Goal: Book appointment/travel/reservation

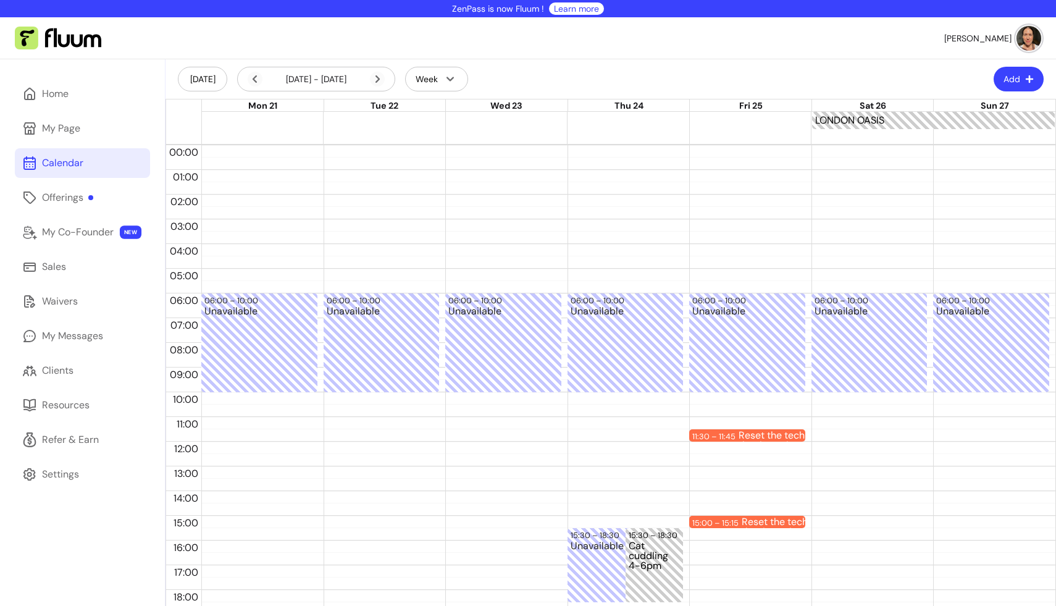
scroll to position [1, 0]
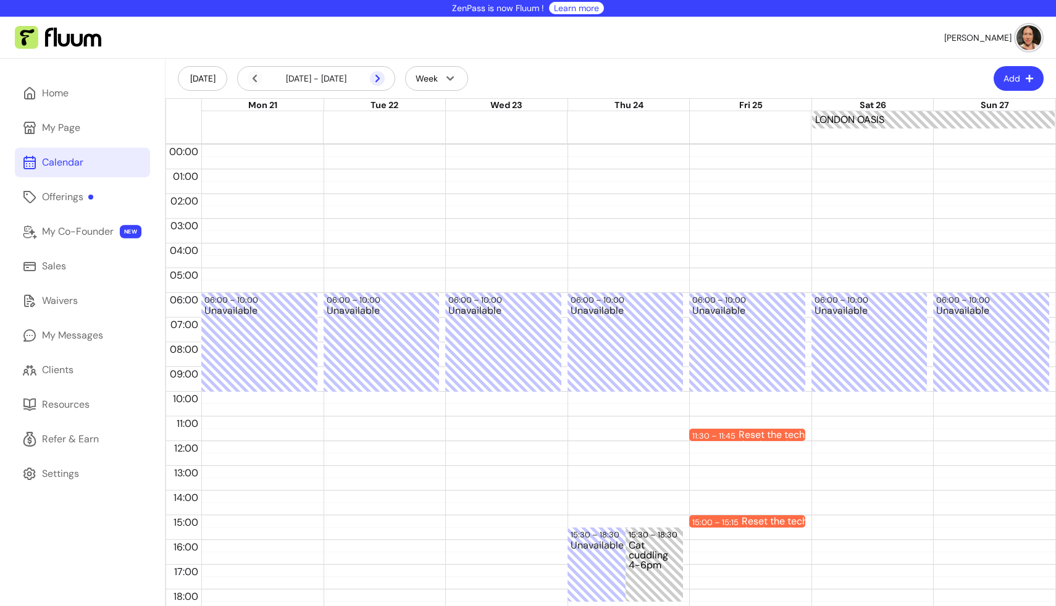
click at [376, 80] on icon at bounding box center [377, 78] width 15 height 15
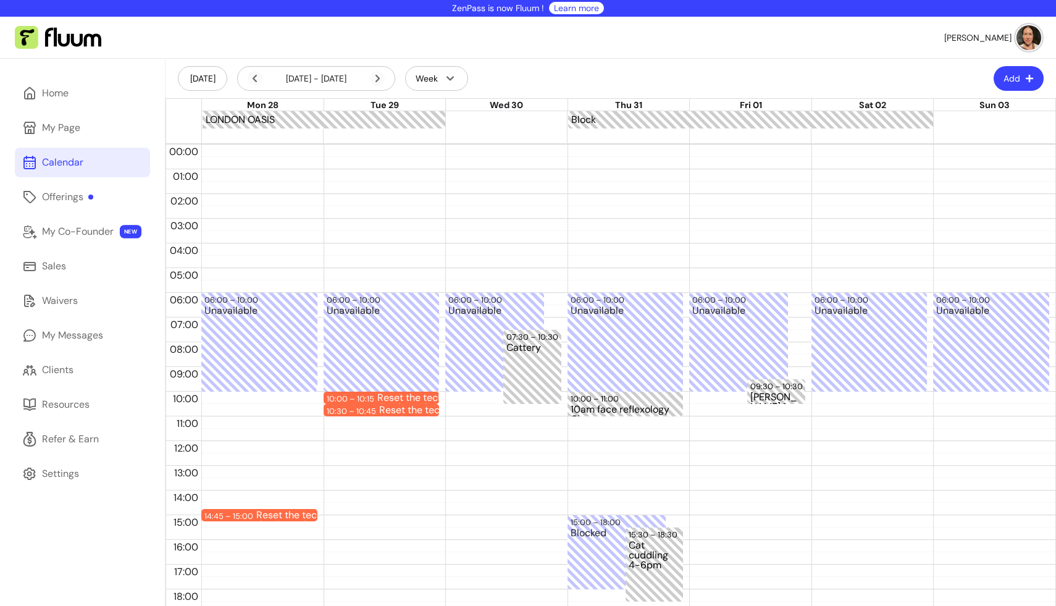
click at [376, 80] on icon at bounding box center [377, 78] width 15 height 15
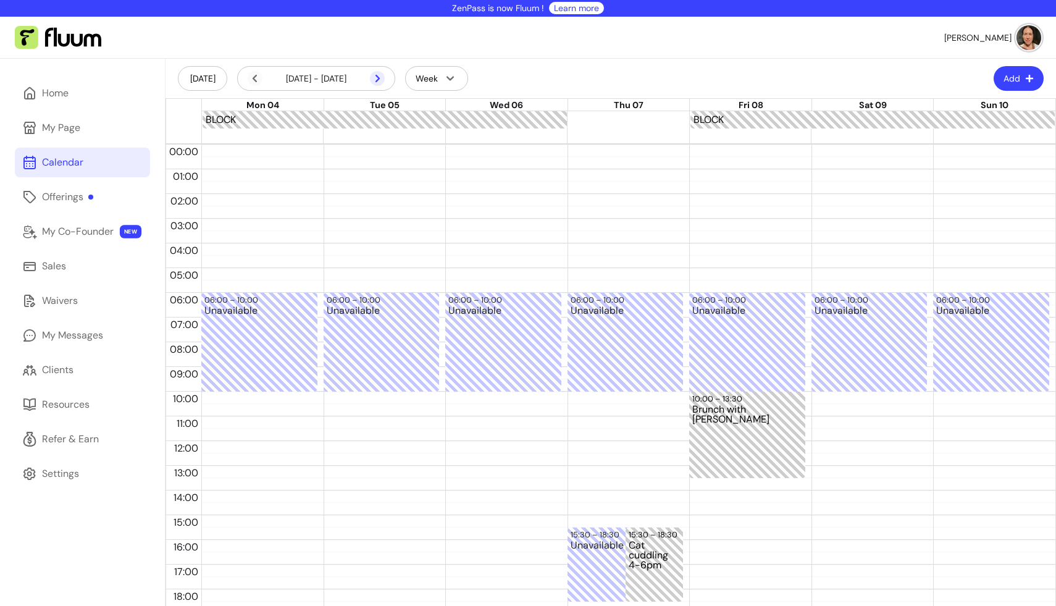
click at [376, 77] on icon at bounding box center [377, 78] width 15 height 15
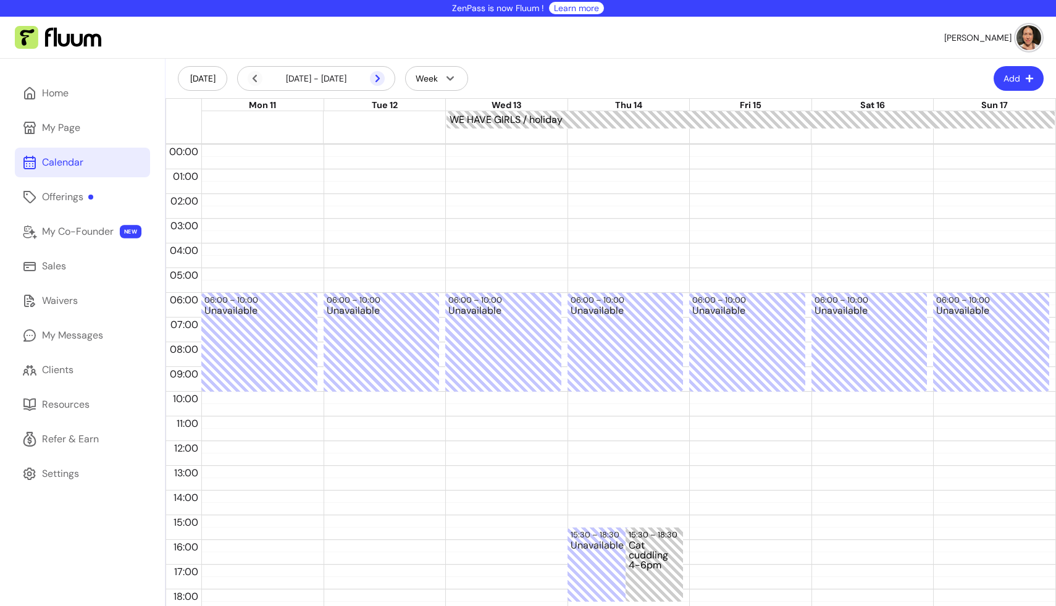
click at [376, 74] on icon at bounding box center [377, 78] width 15 height 15
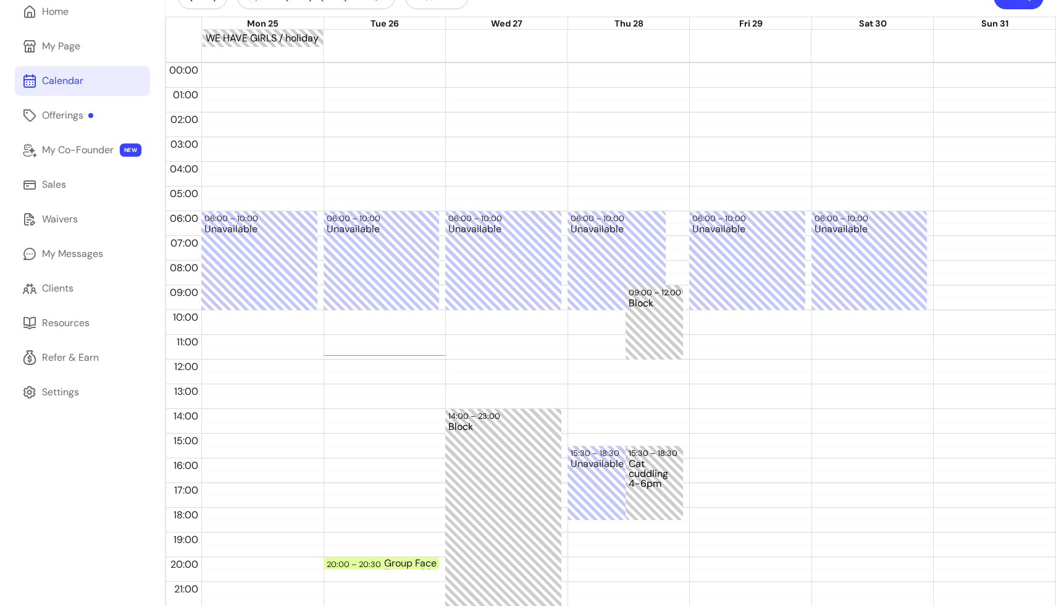
scroll to position [132, 0]
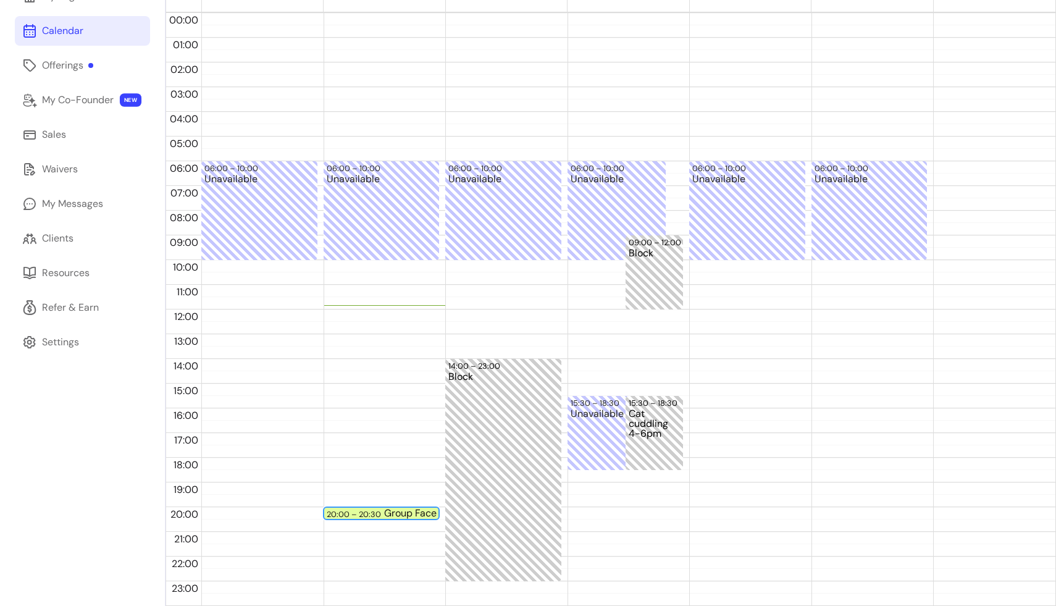
click at [395, 512] on div "Group Face Yoga - Zoom - 30min" at bounding box center [439, 513] width 110 height 10
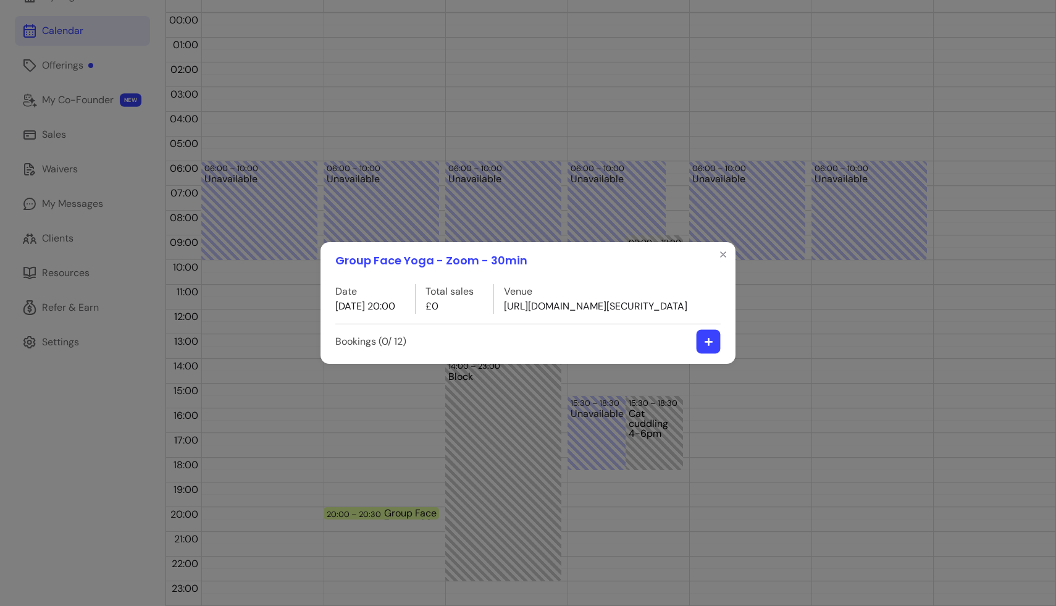
click at [704, 347] on icon "button" at bounding box center [708, 341] width 9 height 9
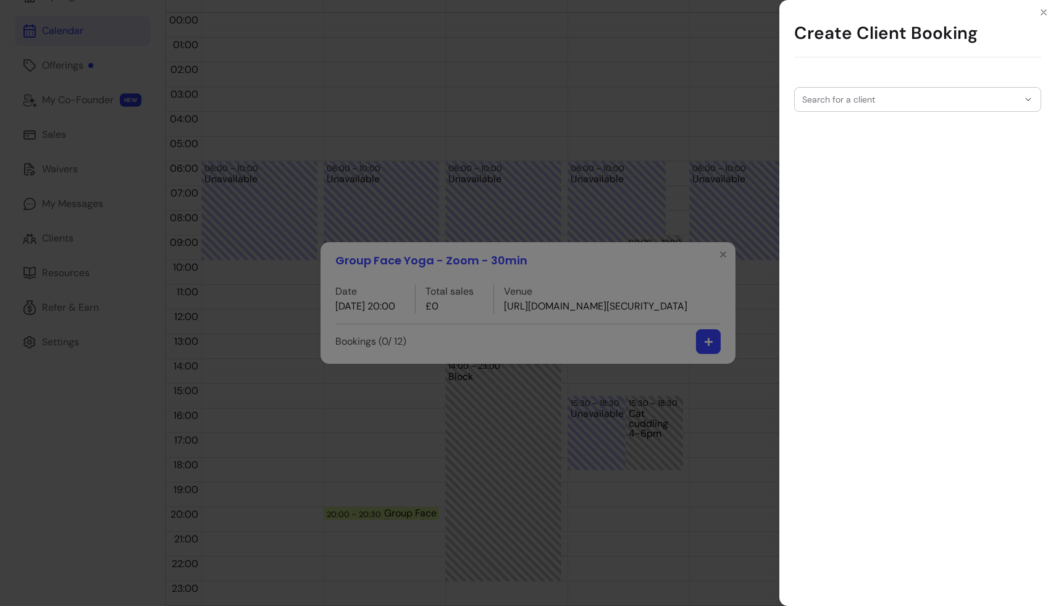
click at [853, 99] on div "Search for a client" at bounding box center [917, 99] width 247 height 25
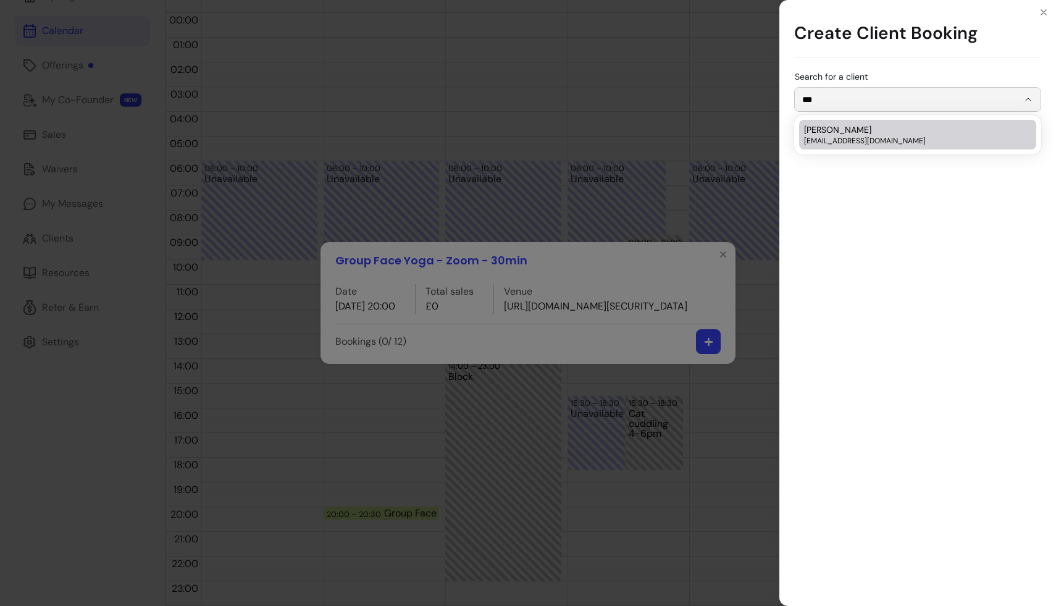
click at [872, 135] on span "Daniela de Montby" at bounding box center [837, 130] width 67 height 12
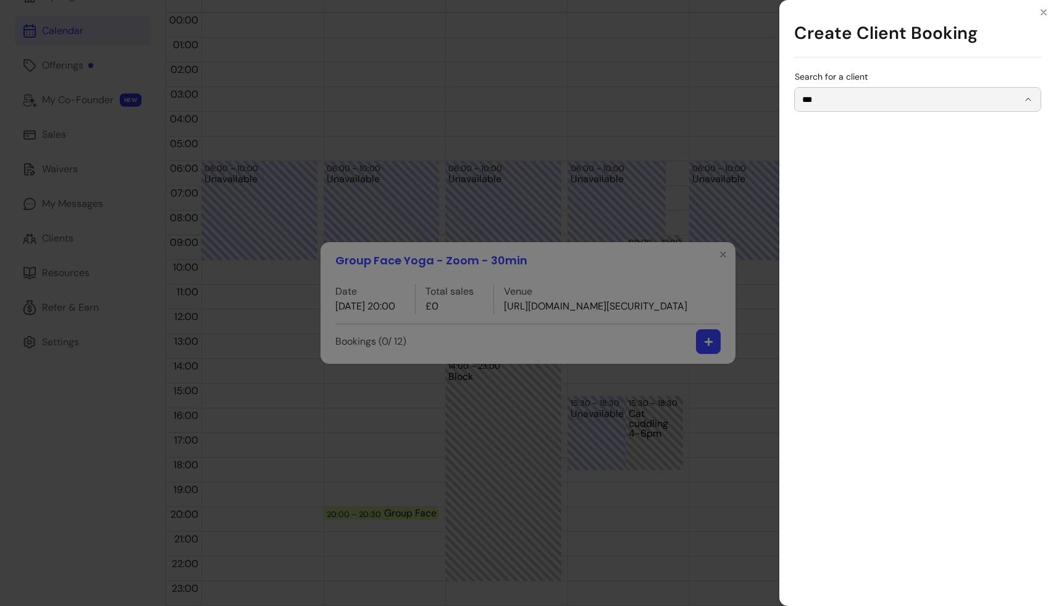
type input "**********"
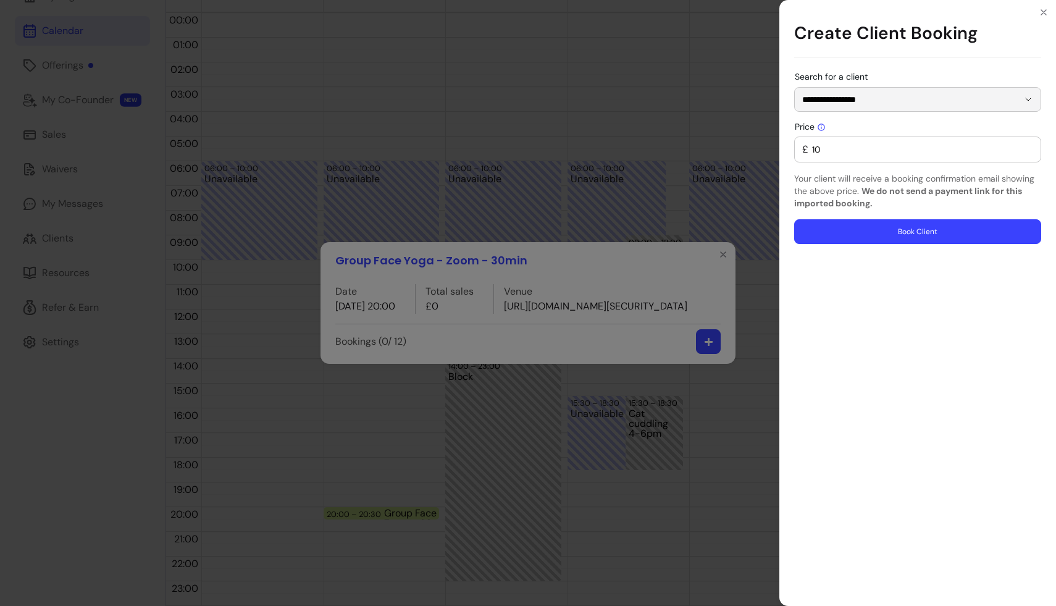
type input "0"
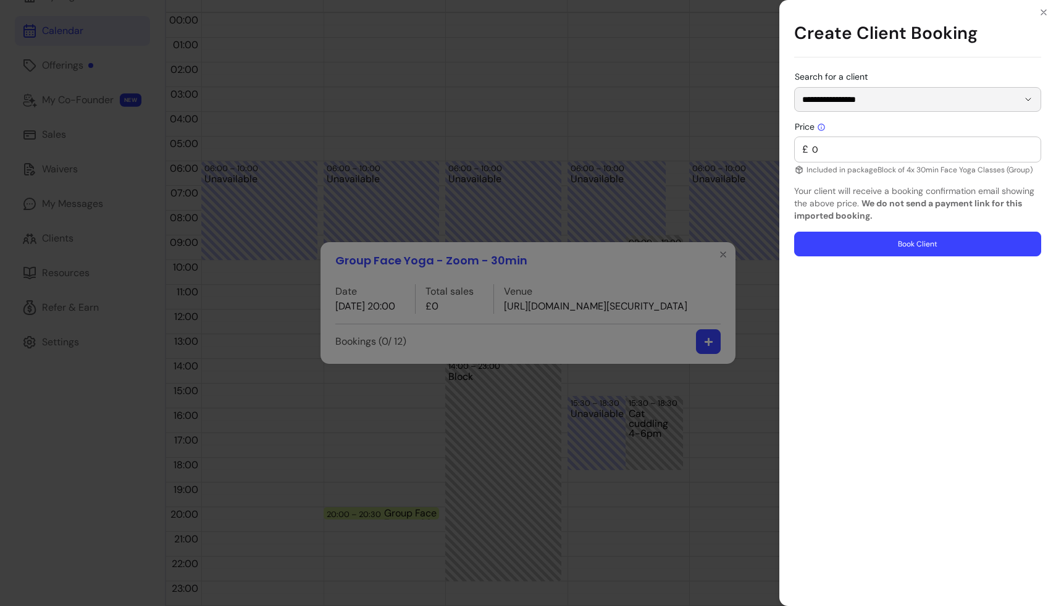
type input "**********"
click at [894, 243] on button "Book Client" at bounding box center [918, 244] width 240 height 24
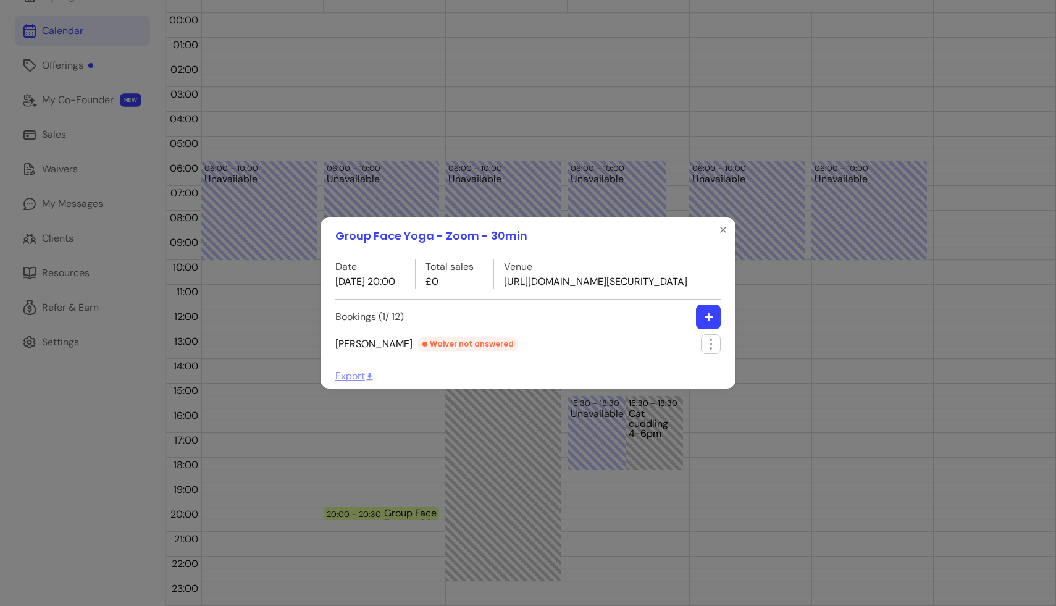
click at [894, 243] on div "Group Face Yoga - Zoom - 30min Date 26 / 08 / 2025 20:00 Total sales £0 Venue h…" at bounding box center [528, 303] width 1056 height 606
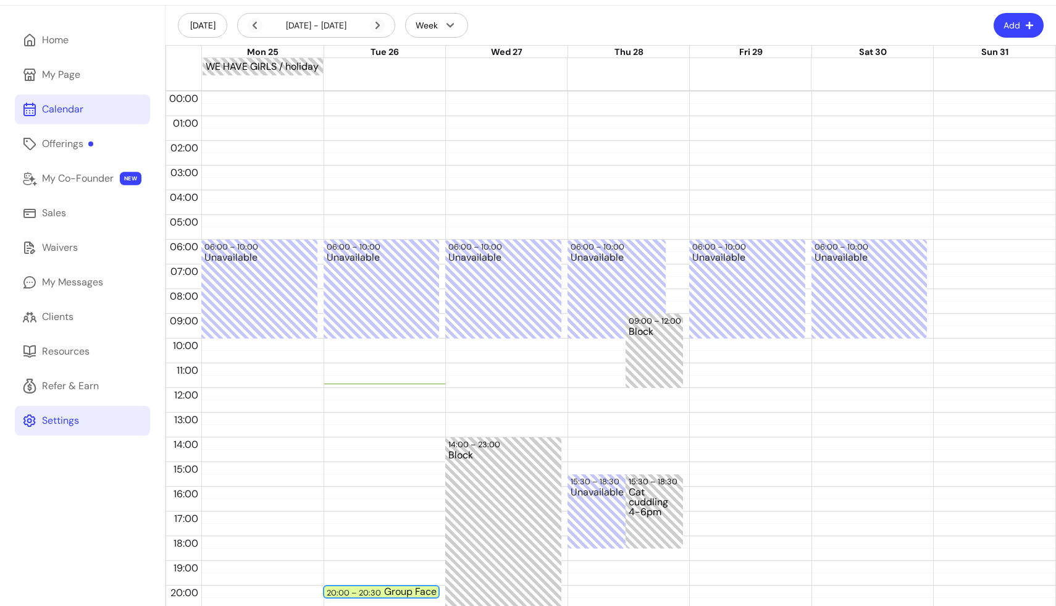
scroll to position [46, 0]
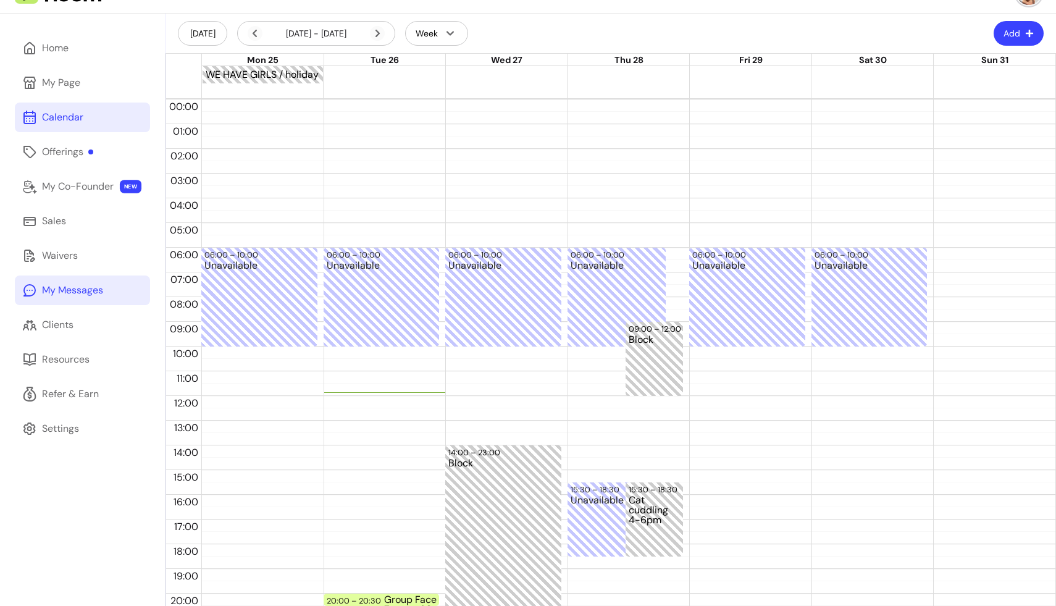
click at [80, 292] on div "My Messages" at bounding box center [72, 290] width 61 height 15
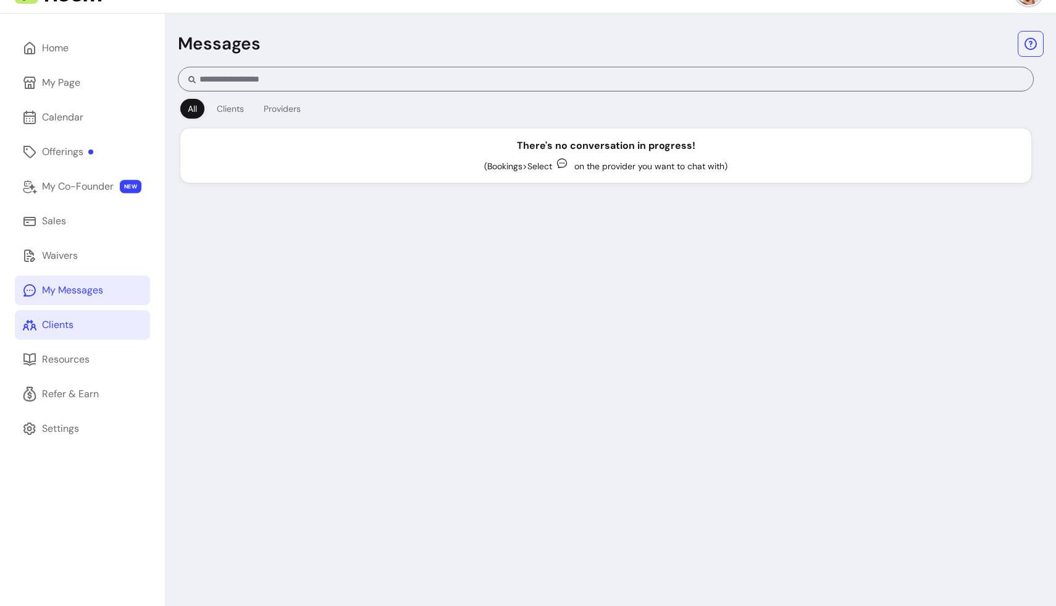
click at [74, 321] on link "Clients" at bounding box center [82, 325] width 135 height 30
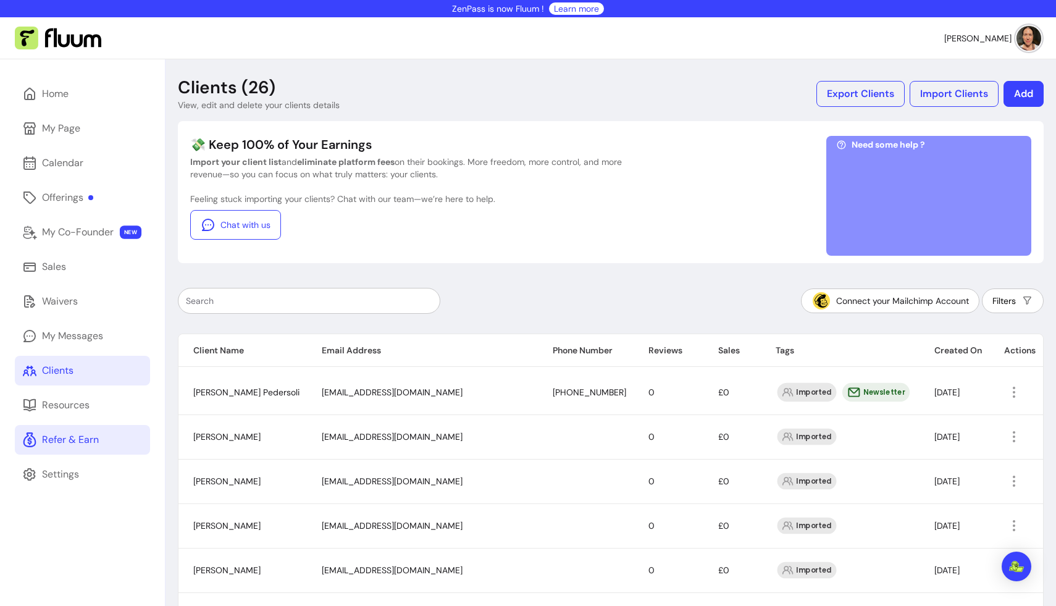
click at [91, 434] on div "Refer & Earn" at bounding box center [70, 439] width 57 height 15
click at [82, 398] on div "Resources" at bounding box center [66, 405] width 48 height 15
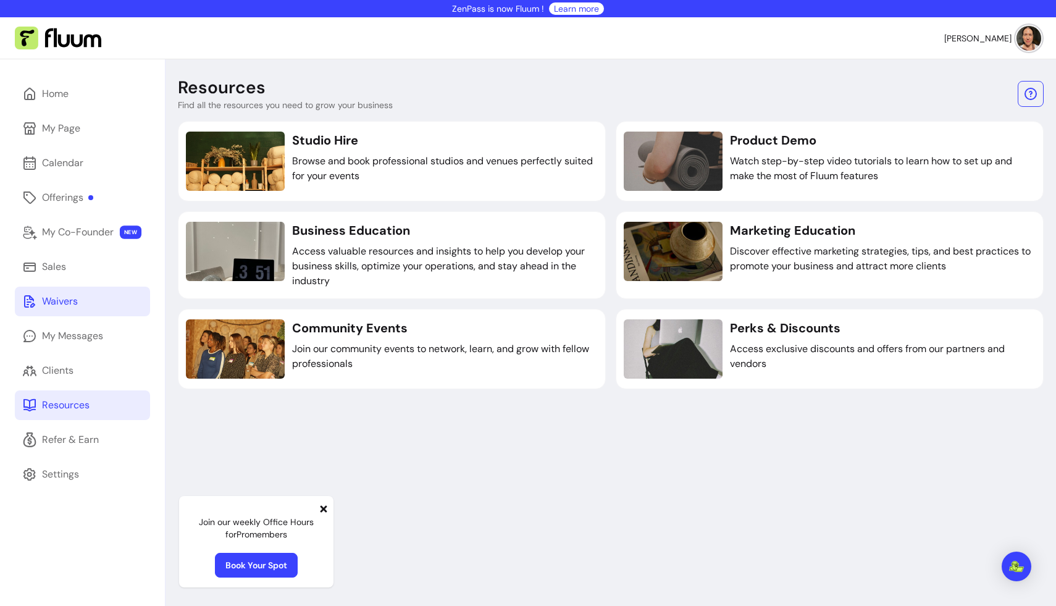
click at [83, 301] on link "Waivers" at bounding box center [82, 302] width 135 height 30
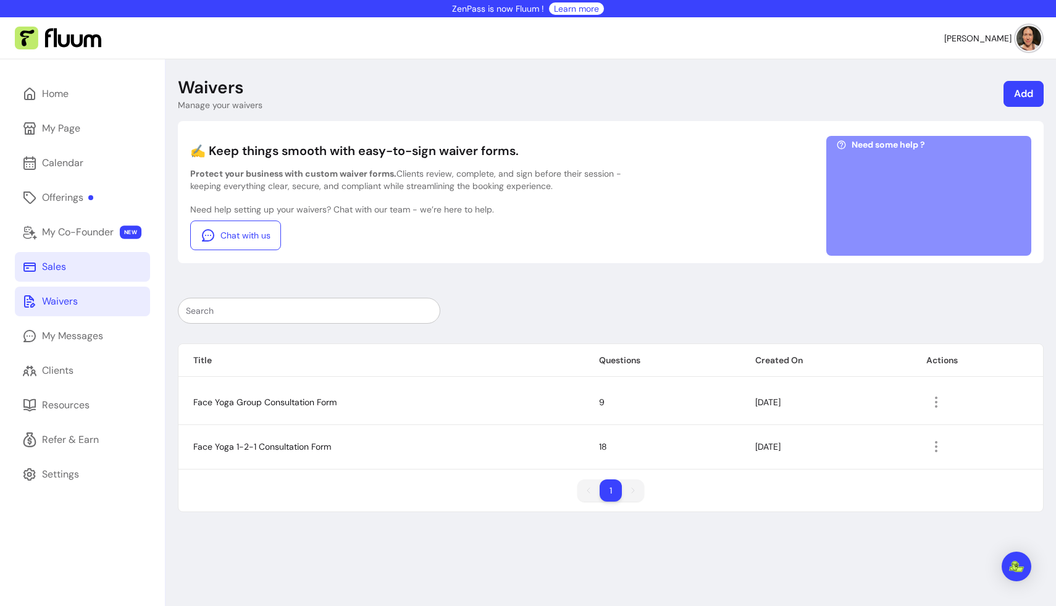
click at [82, 264] on link "Sales" at bounding box center [82, 267] width 135 height 30
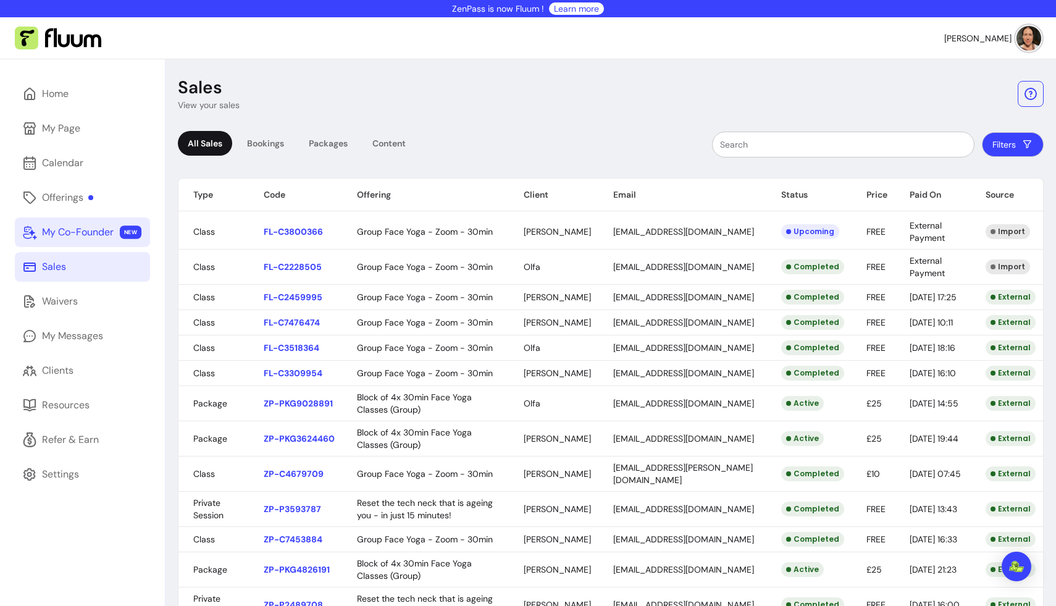
click at [66, 234] on div "My Co-Founder" at bounding box center [78, 232] width 72 height 15
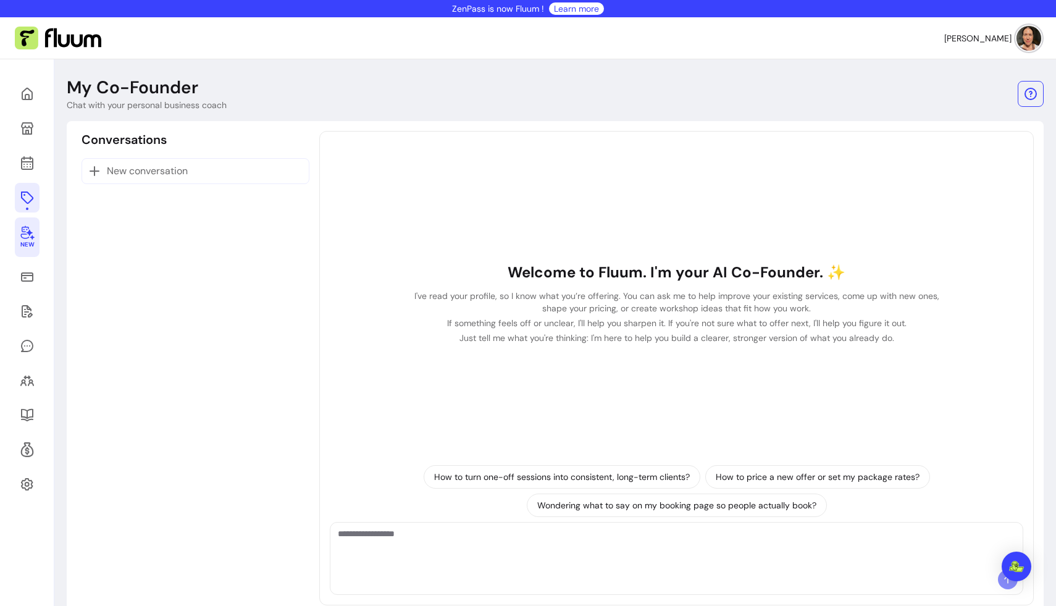
click at [23, 193] on icon at bounding box center [27, 197] width 15 height 15
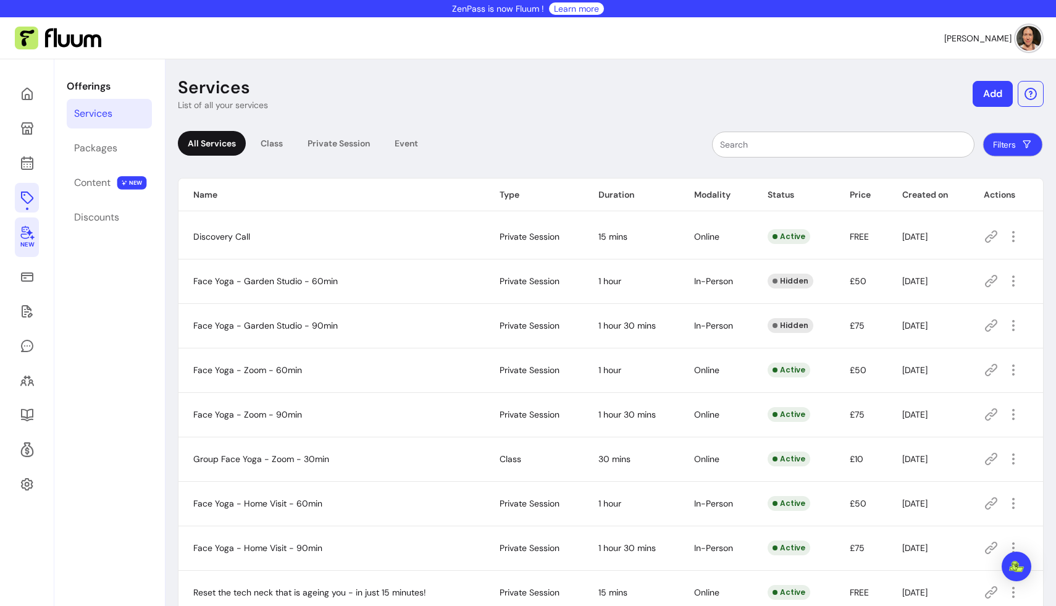
click at [1001, 146] on button "Filters" at bounding box center [1013, 145] width 60 height 24
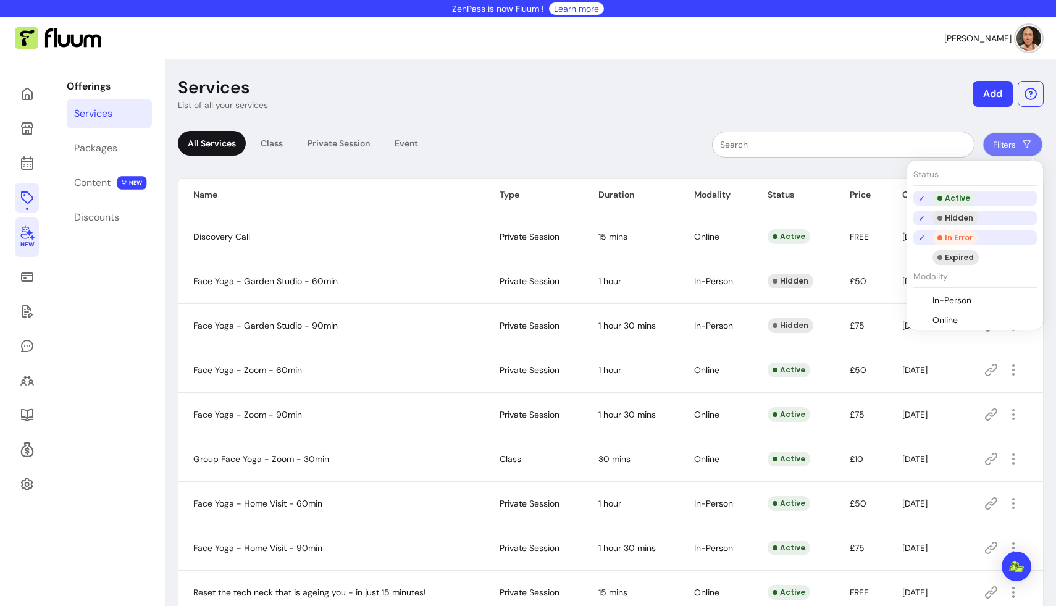
click at [922, 216] on li "Hidden" at bounding box center [976, 218] width 124 height 15
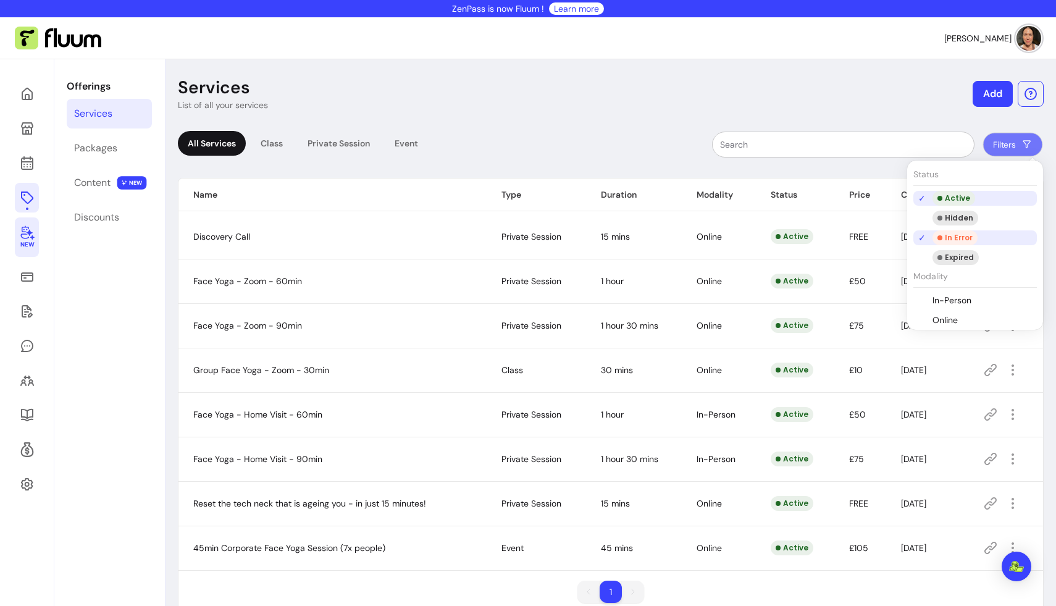
click at [922, 235] on li "In Error" at bounding box center [976, 237] width 124 height 15
click at [940, 107] on header "Services List of all your services Add" at bounding box center [611, 94] width 866 height 35
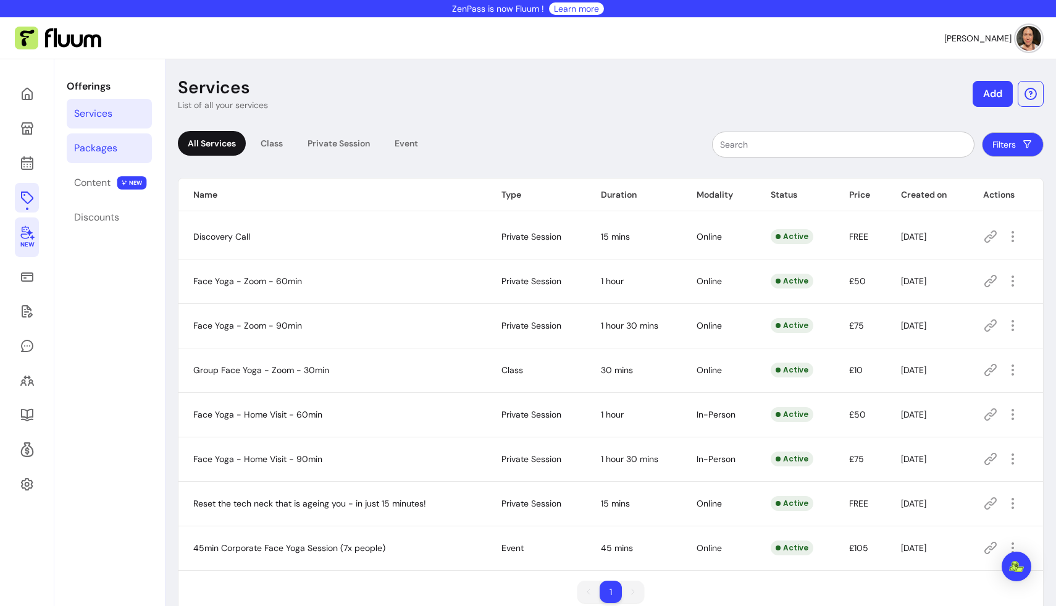
click at [104, 148] on div "Packages" at bounding box center [95, 148] width 43 height 15
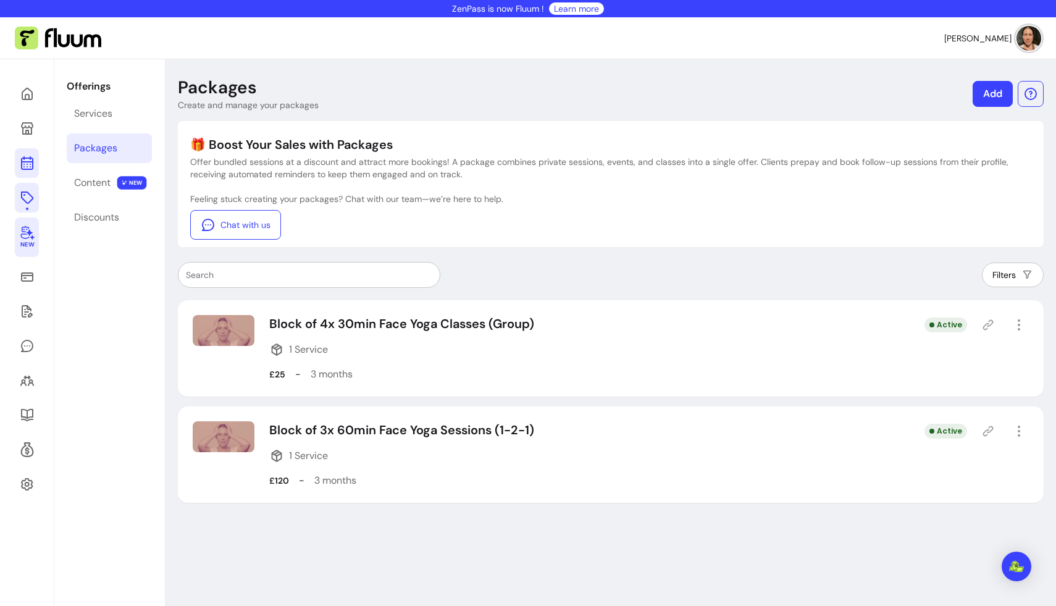
click at [28, 160] on icon at bounding box center [27, 163] width 15 height 15
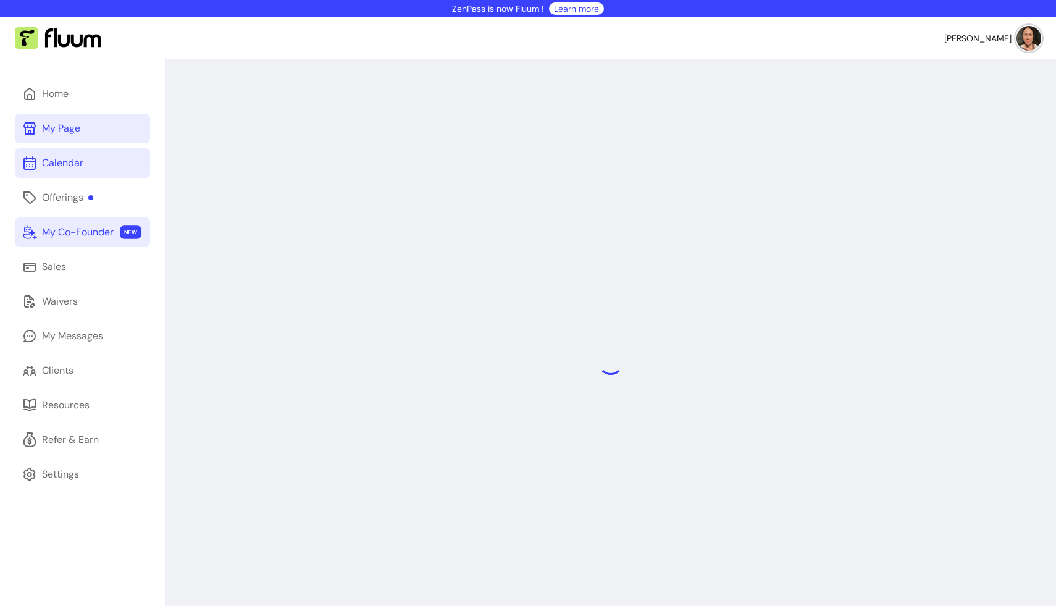
click at [37, 126] on link "My Page" at bounding box center [82, 129] width 135 height 30
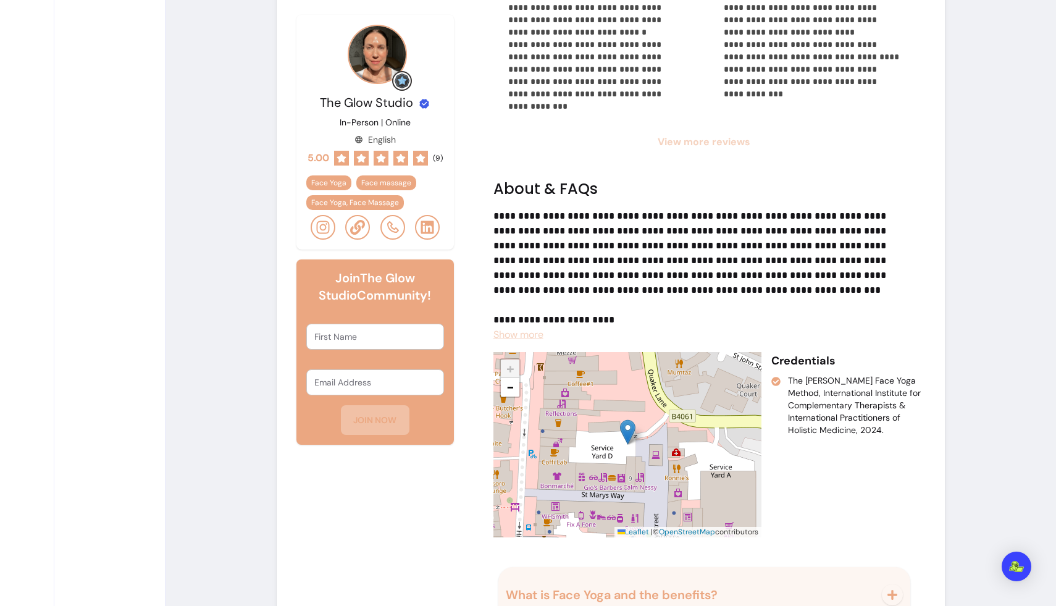
scroll to position [1132, 0]
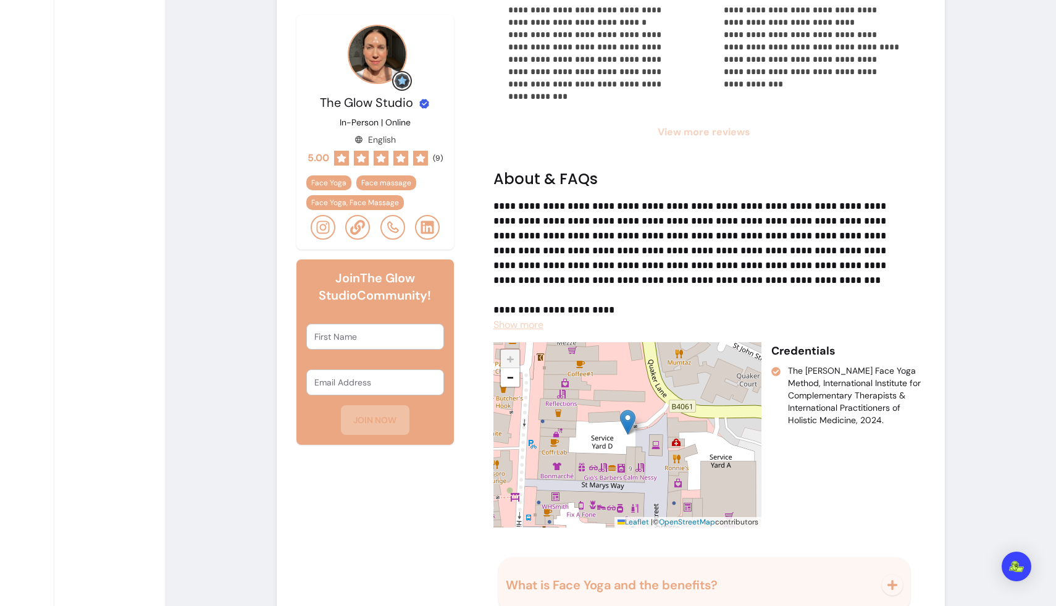
click at [536, 323] on span "Show more" at bounding box center [519, 324] width 50 height 13
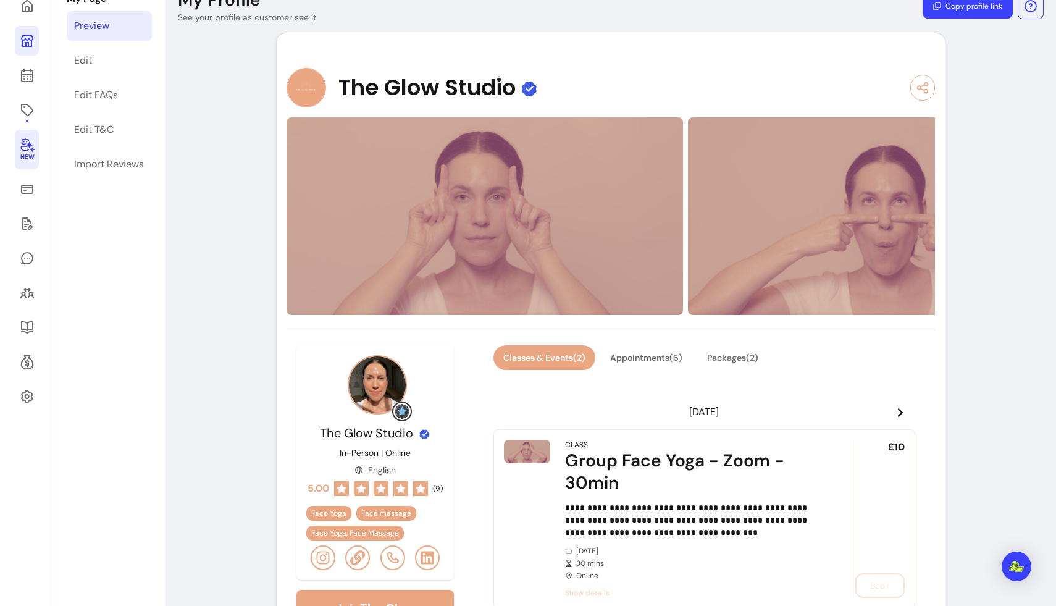
scroll to position [114, 0]
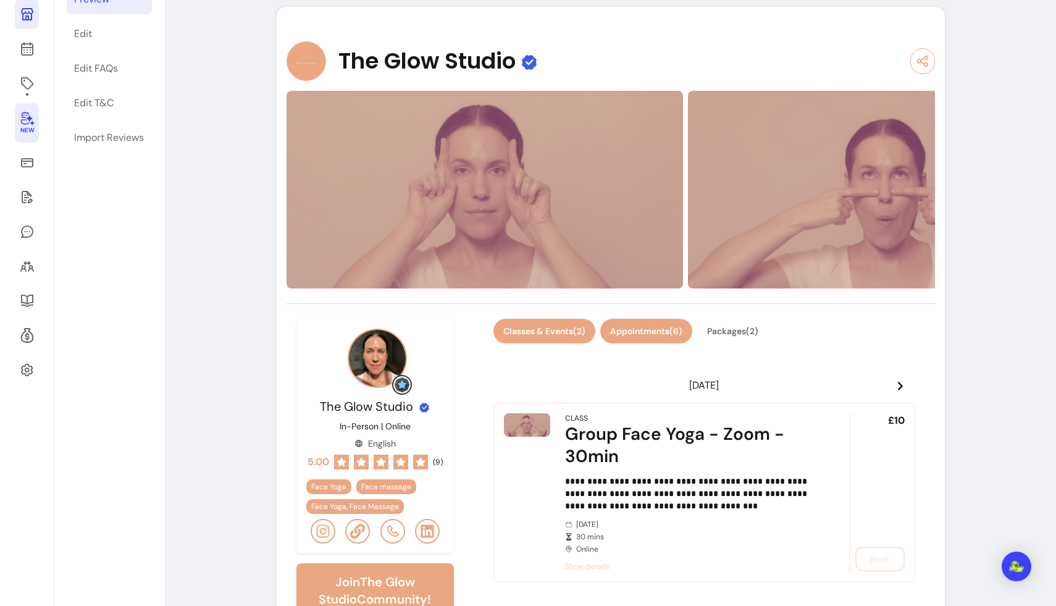
click at [646, 328] on button "Appointments ( 6 )" at bounding box center [646, 331] width 92 height 25
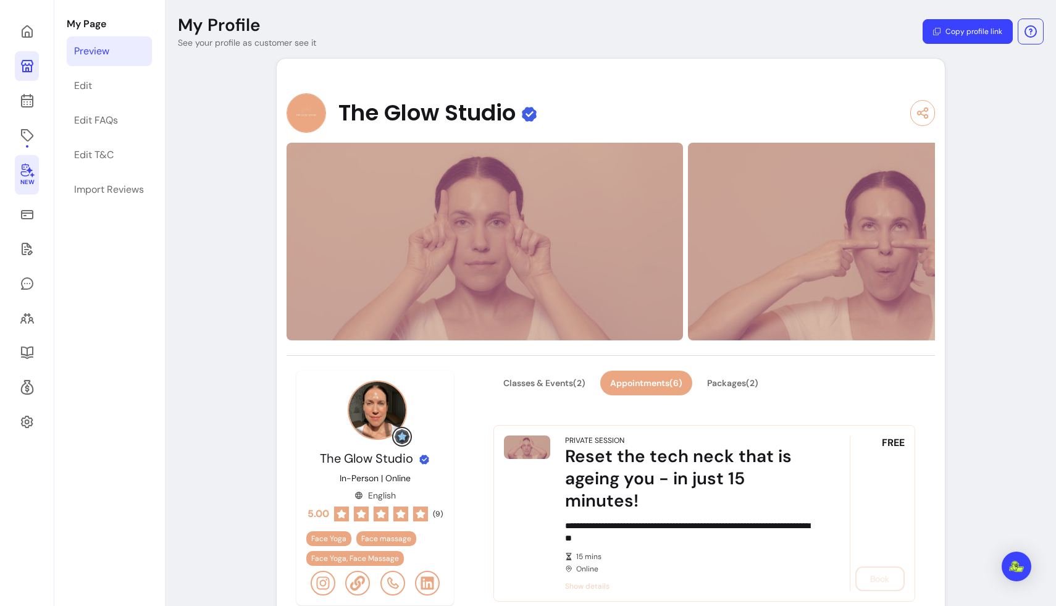
scroll to position [0, 0]
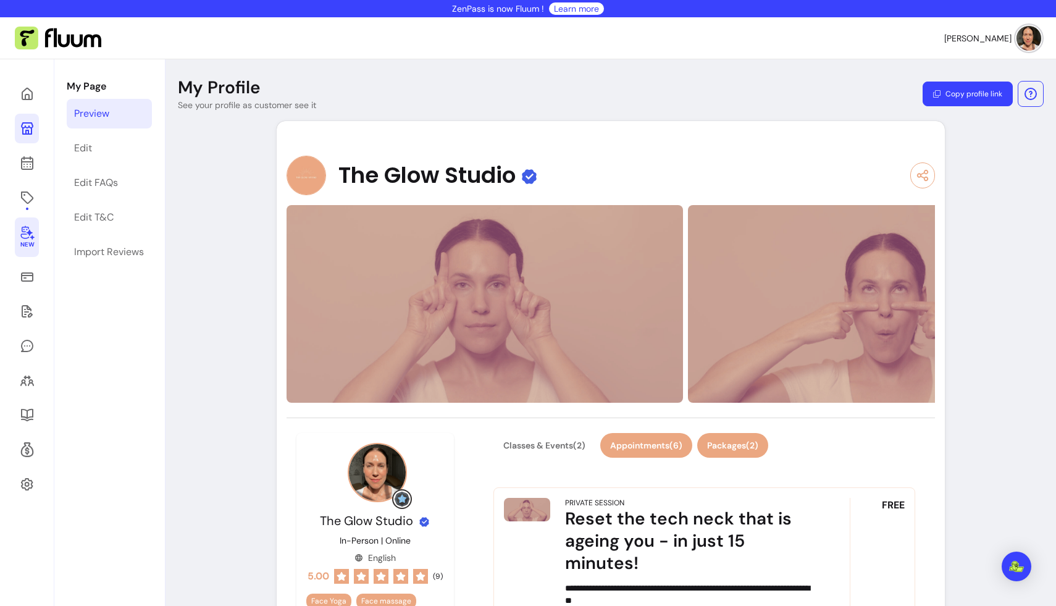
click at [751, 438] on button "Packages ( 2 )" at bounding box center [732, 445] width 71 height 25
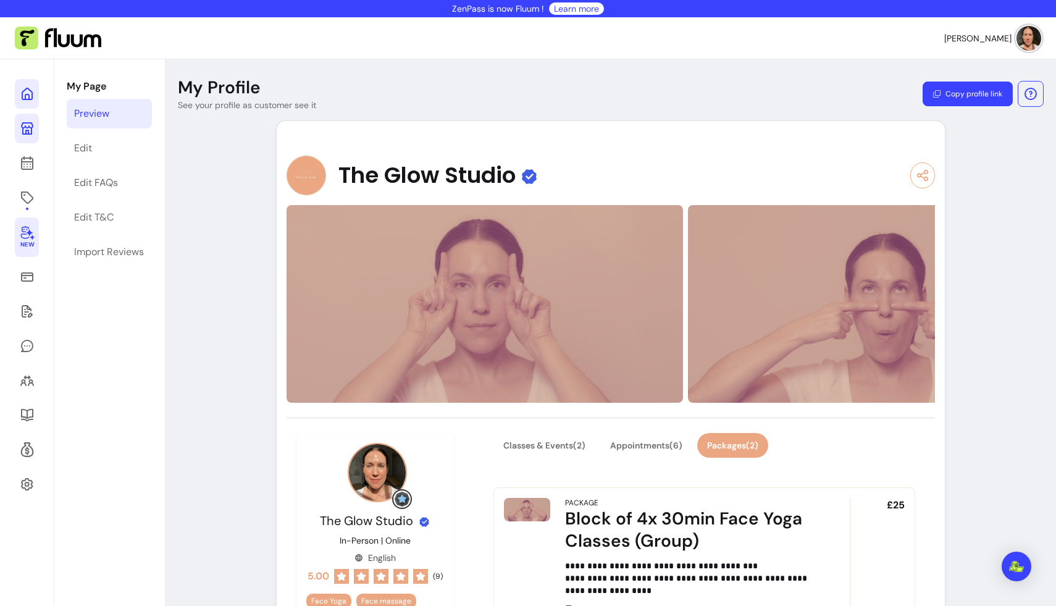
click at [25, 93] on icon at bounding box center [27, 93] width 15 height 15
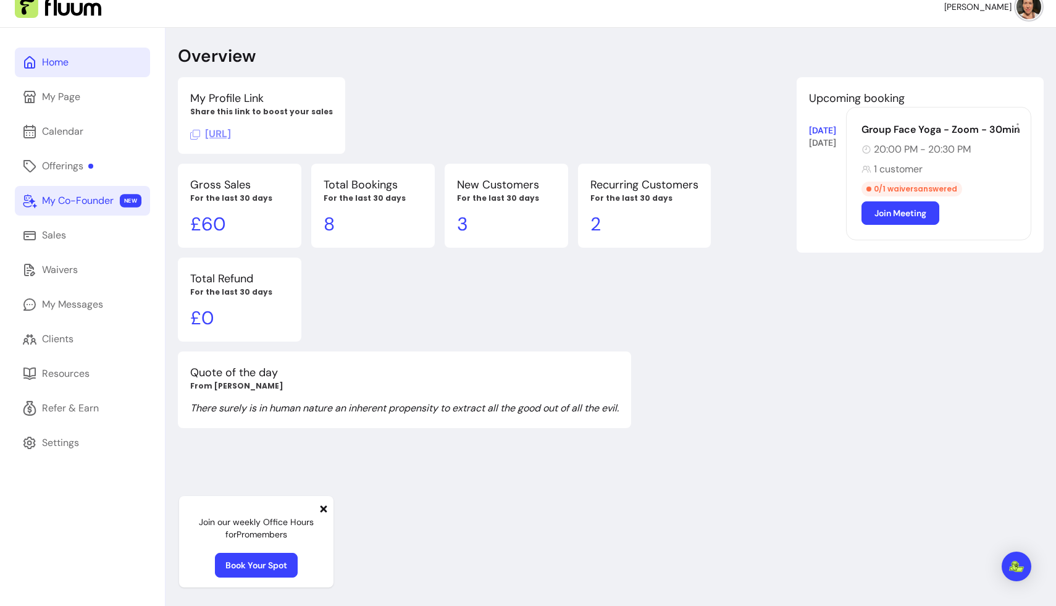
scroll to position [59, 0]
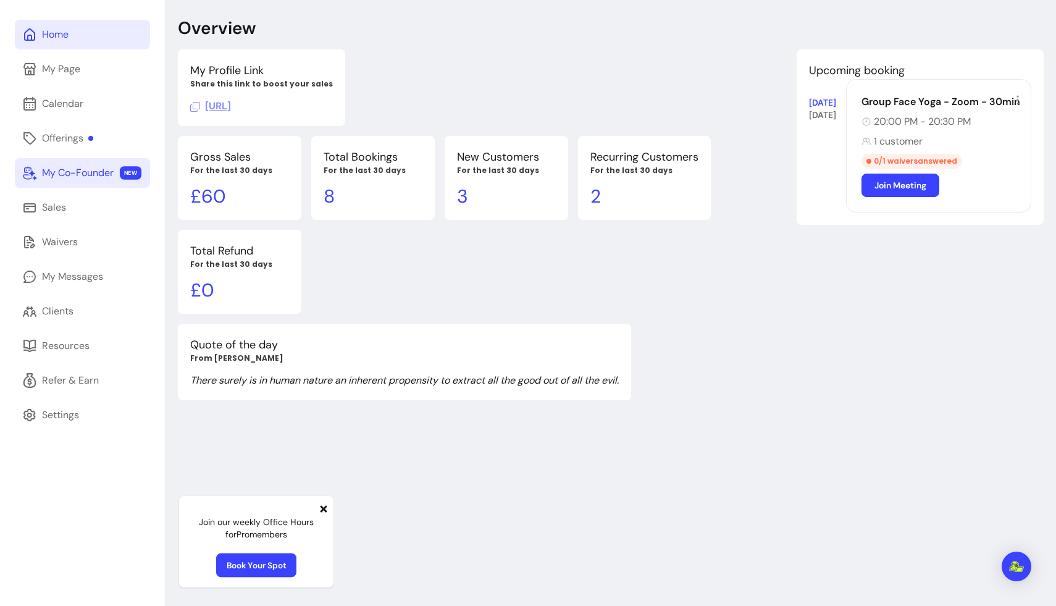
click at [257, 562] on link "Book Your Spot" at bounding box center [256, 566] width 80 height 24
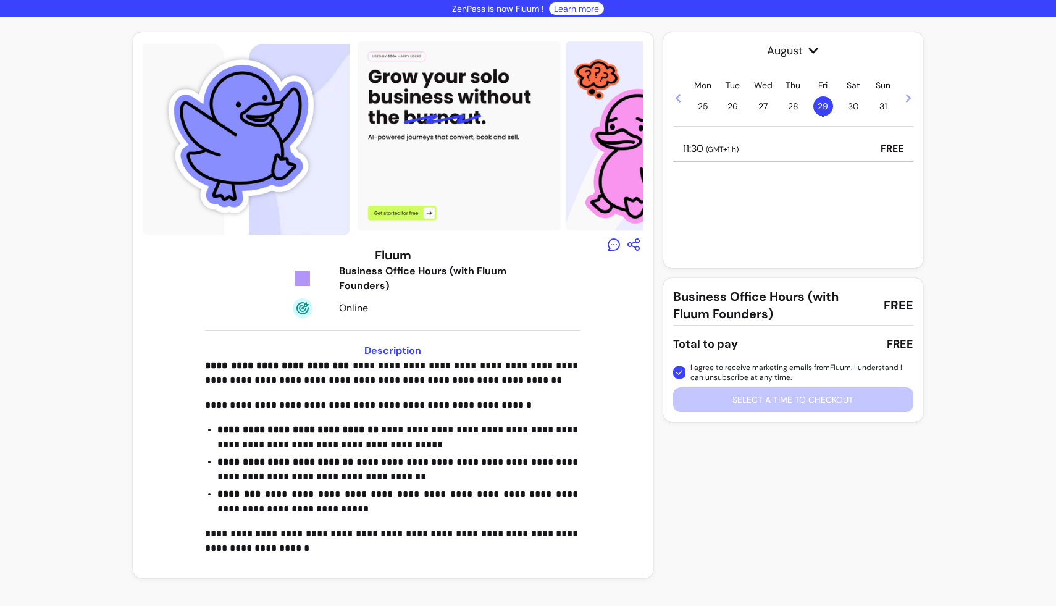
click at [820, 101] on span "29 •" at bounding box center [824, 106] width 20 height 20
click at [764, 145] on div "11:30 ( GMT+1 h ) FREE" at bounding box center [793, 149] width 240 height 25
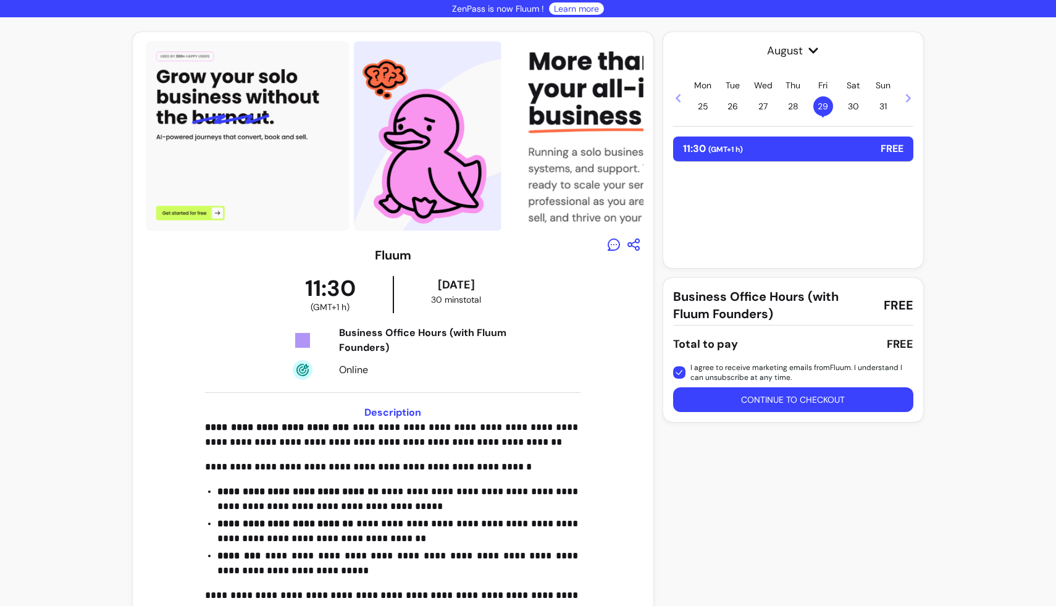
click at [778, 398] on button "Continue to checkout" at bounding box center [793, 399] width 240 height 25
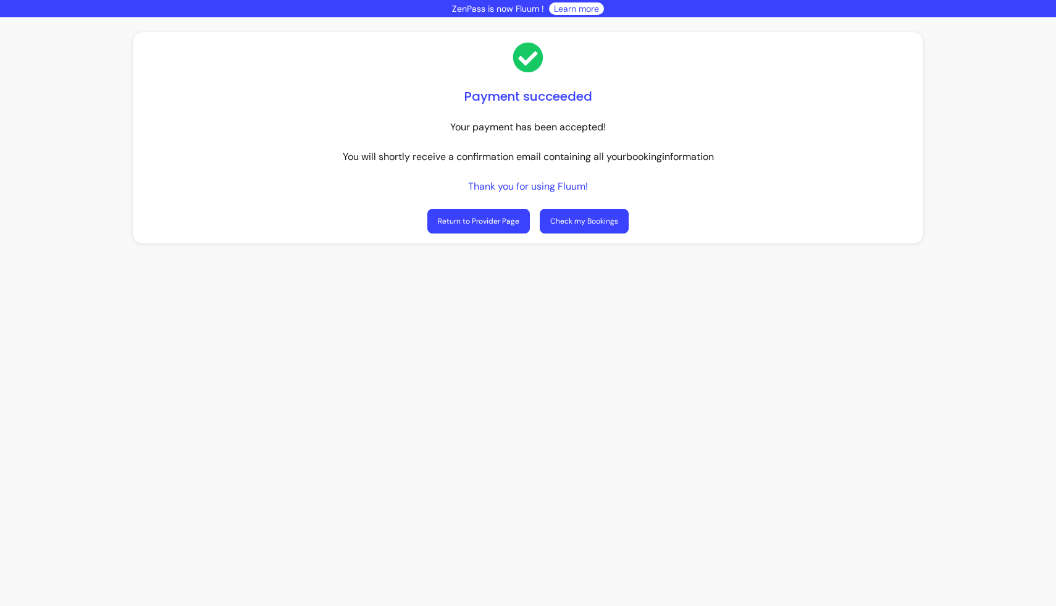
click at [590, 218] on link "Check my Bookings" at bounding box center [584, 221] width 89 height 25
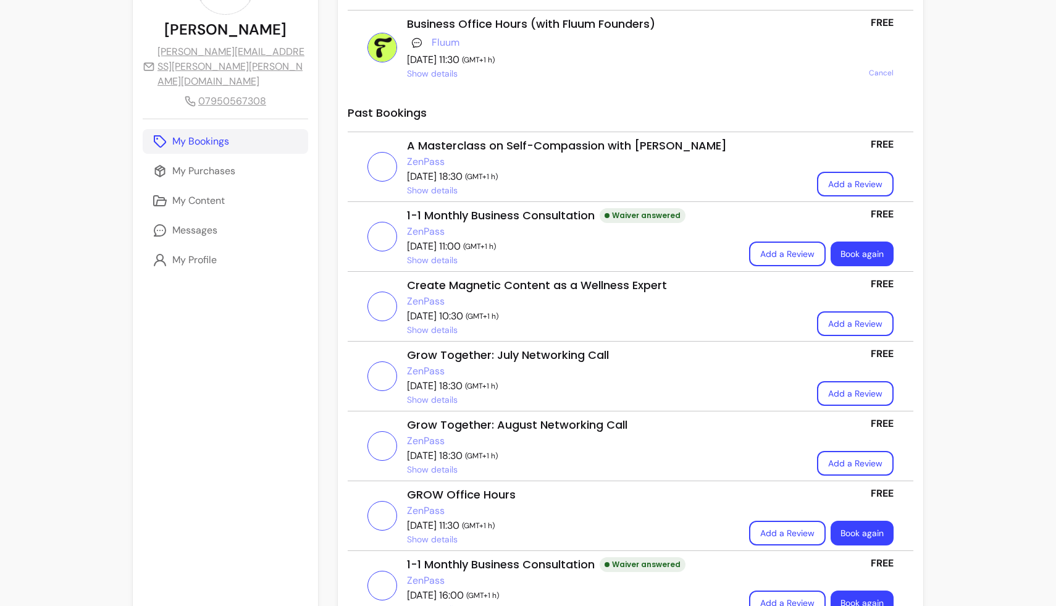
scroll to position [125, 0]
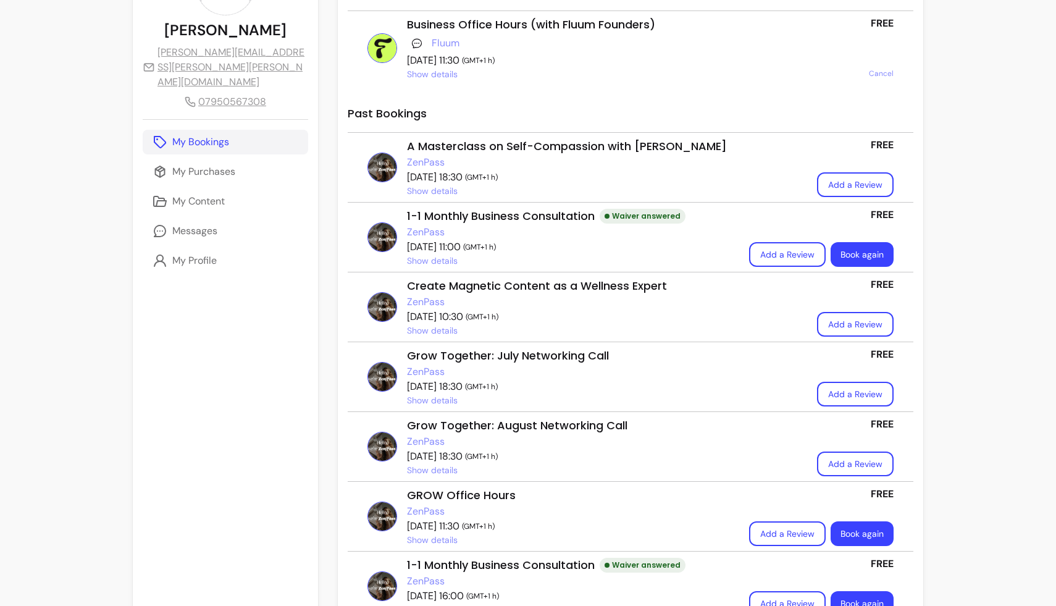
click at [854, 255] on link "Book again" at bounding box center [862, 254] width 63 height 25
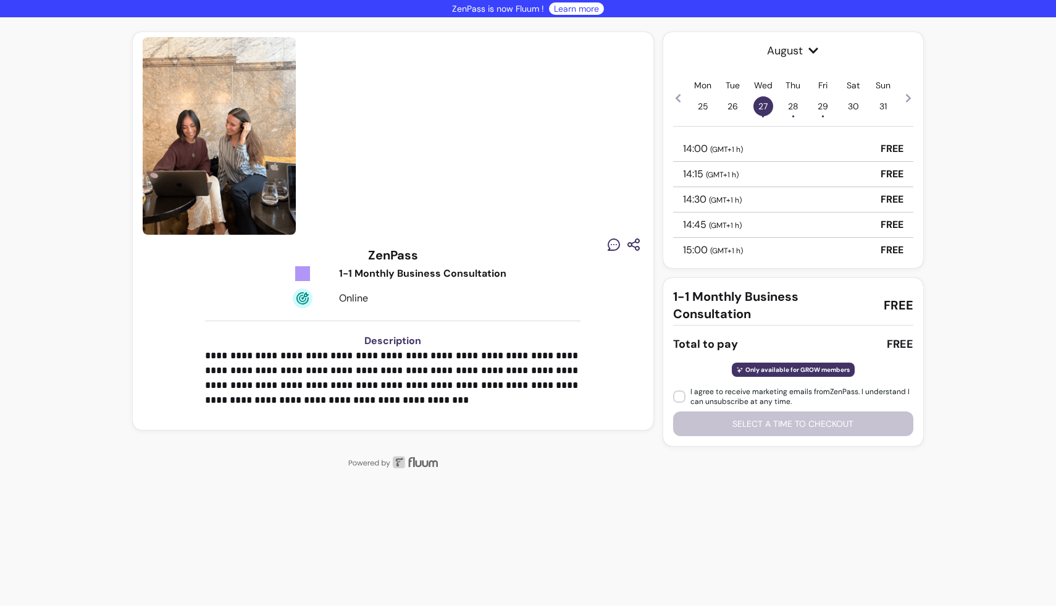
click at [907, 95] on icon at bounding box center [908, 98] width 5 height 9
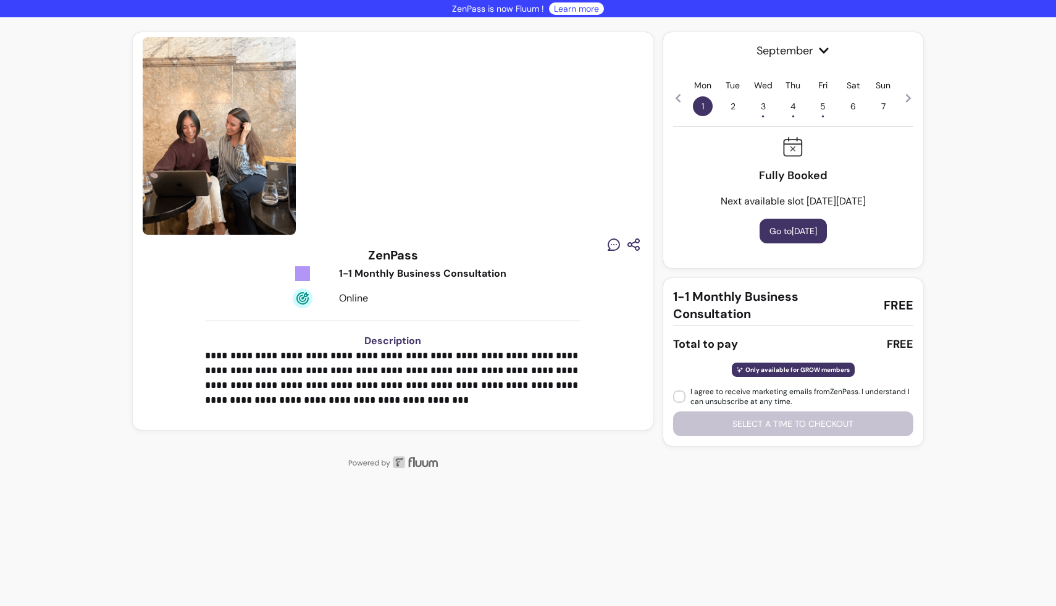
click at [907, 96] on icon at bounding box center [908, 98] width 5 height 9
click at [793, 103] on span "25 •" at bounding box center [793, 106] width 20 height 20
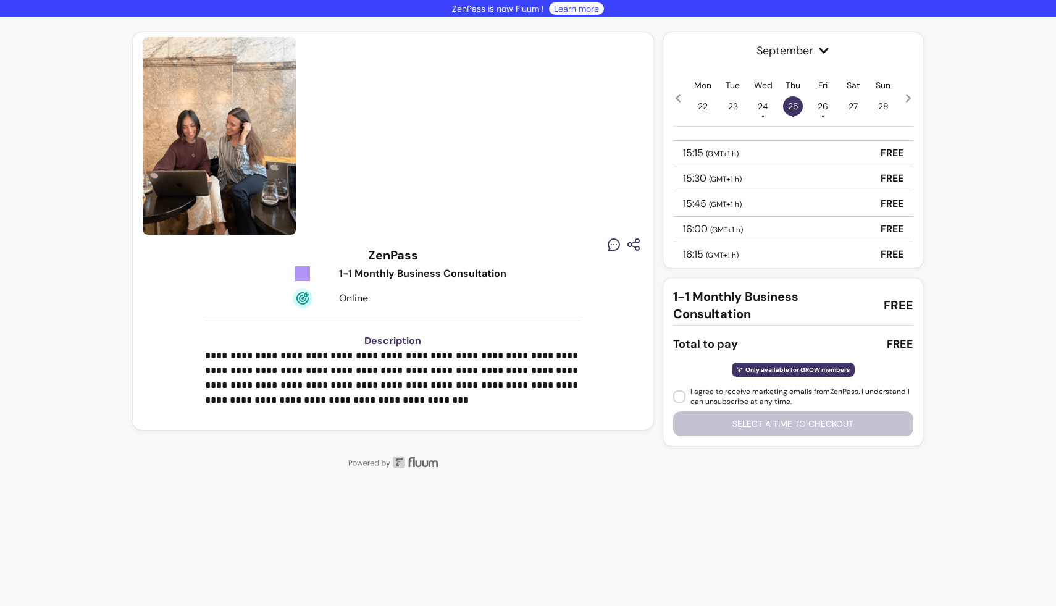
scroll to position [122, 0]
click at [825, 104] on span "26 •" at bounding box center [824, 106] width 20 height 20
click at [823, 103] on span "26 •" at bounding box center [824, 106] width 20 height 20
click at [764, 172] on div "10:30 ( GMT+1 h ) FREE" at bounding box center [793, 174] width 240 height 25
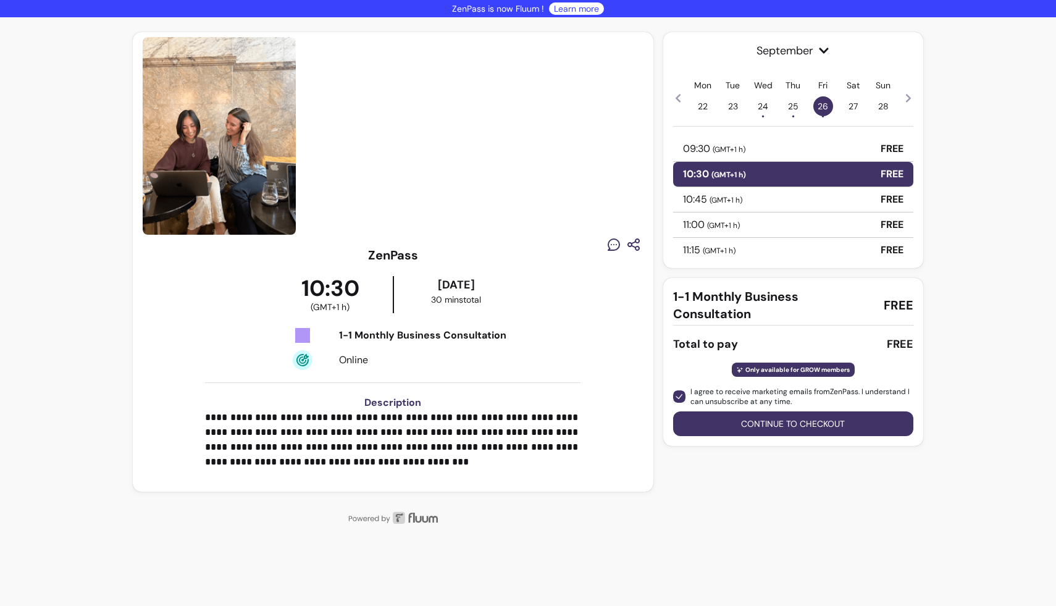
click at [763, 423] on button "Continue to checkout" at bounding box center [793, 423] width 240 height 25
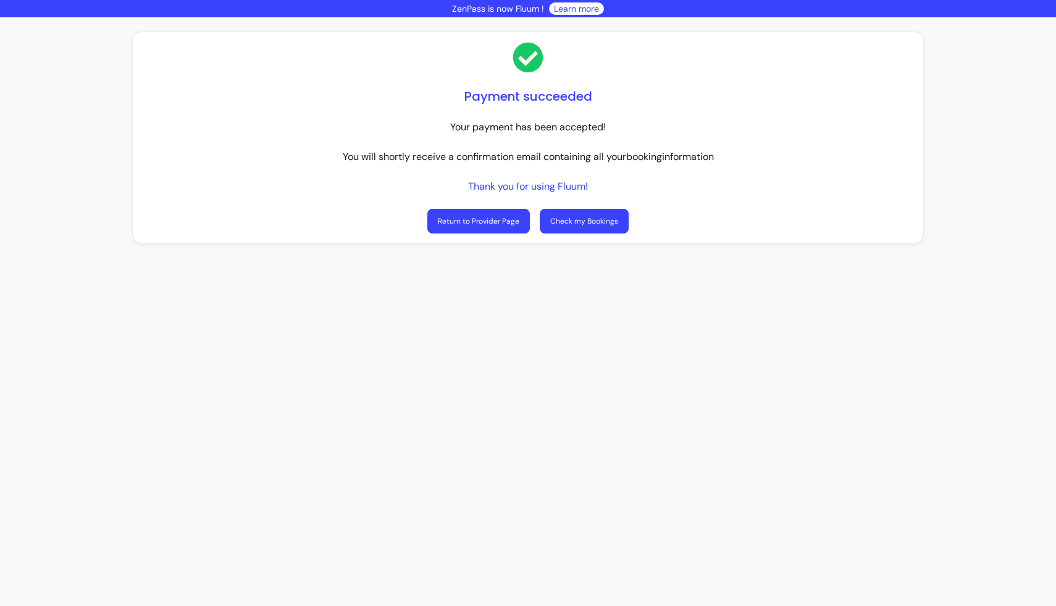
click at [578, 228] on link "Check my Bookings" at bounding box center [584, 221] width 89 height 25
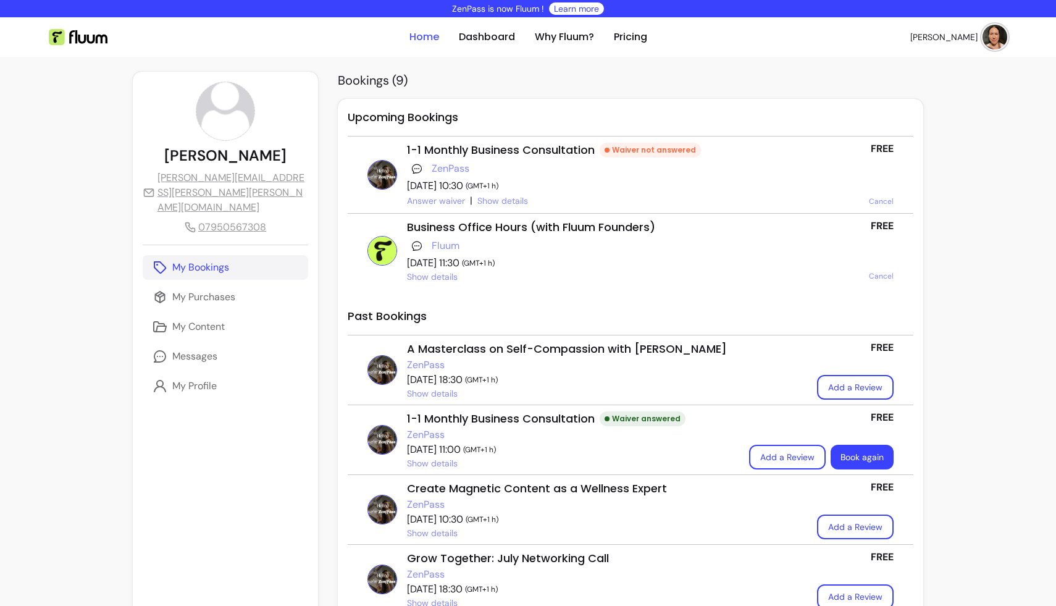
click at [415, 43] on link "Home" at bounding box center [425, 37] width 30 height 15
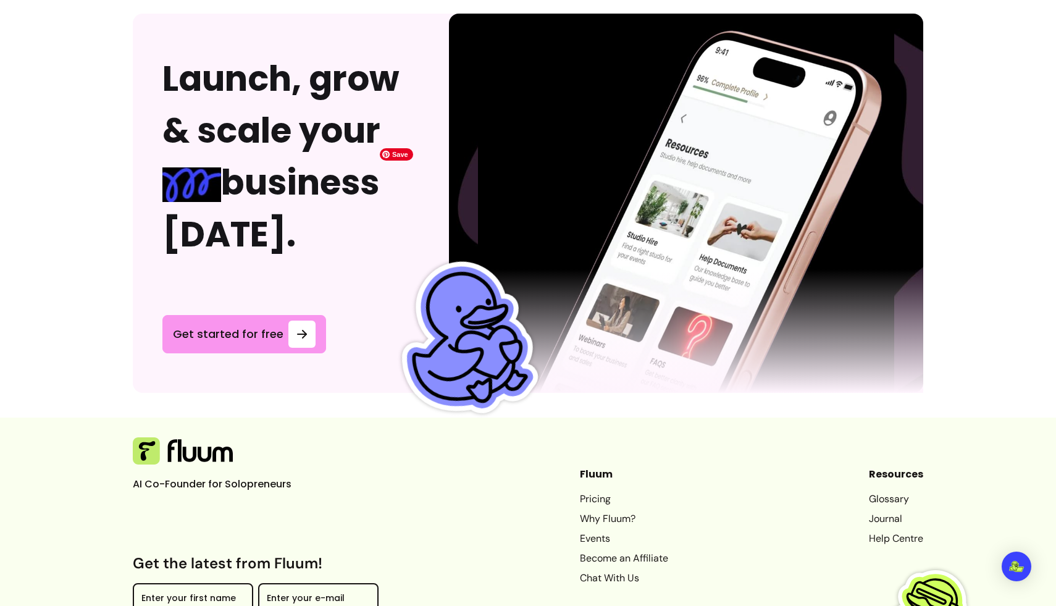
scroll to position [3180, 0]
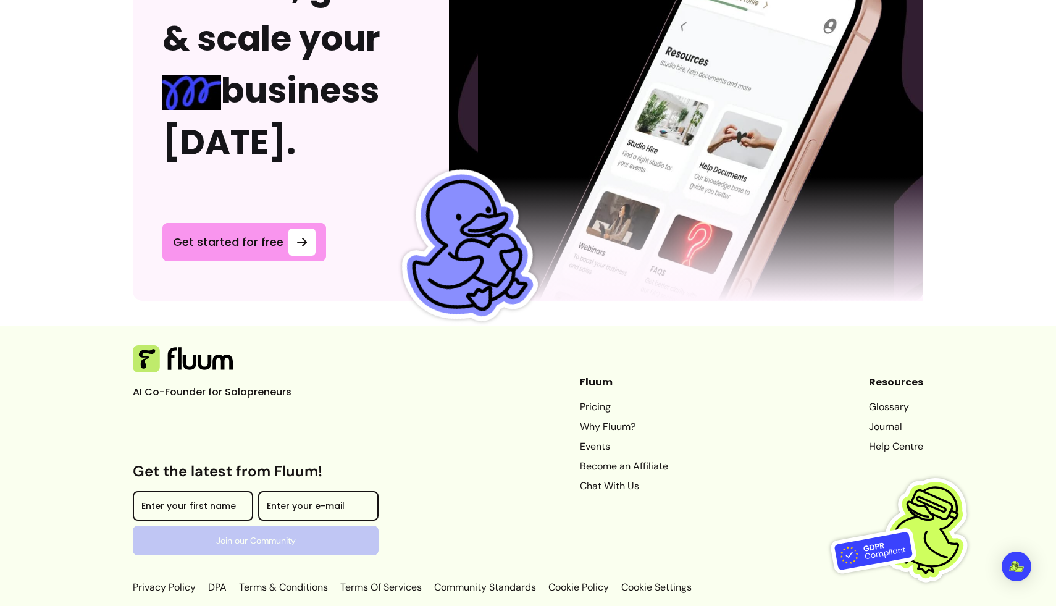
click at [585, 439] on link "Events" at bounding box center [624, 446] width 88 height 15
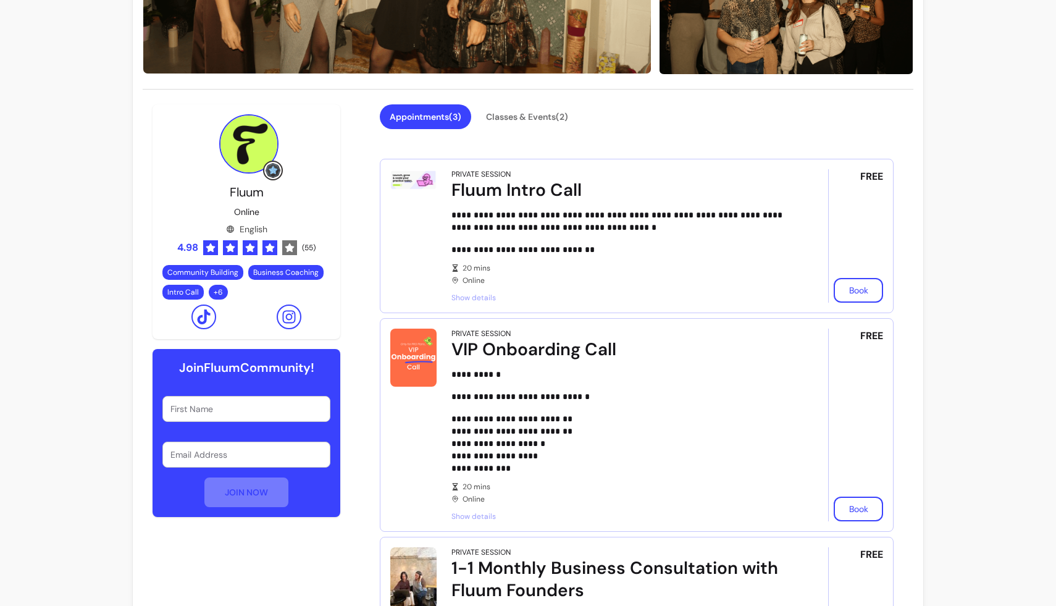
scroll to position [276, 0]
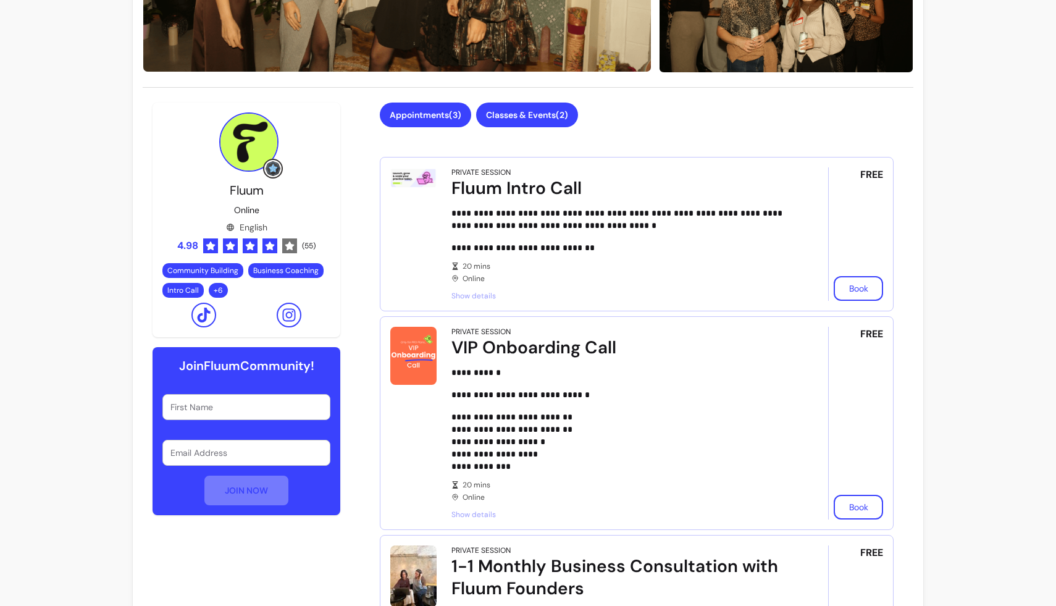
click at [507, 111] on button "Classes & Events ( 2 )" at bounding box center [527, 115] width 102 height 25
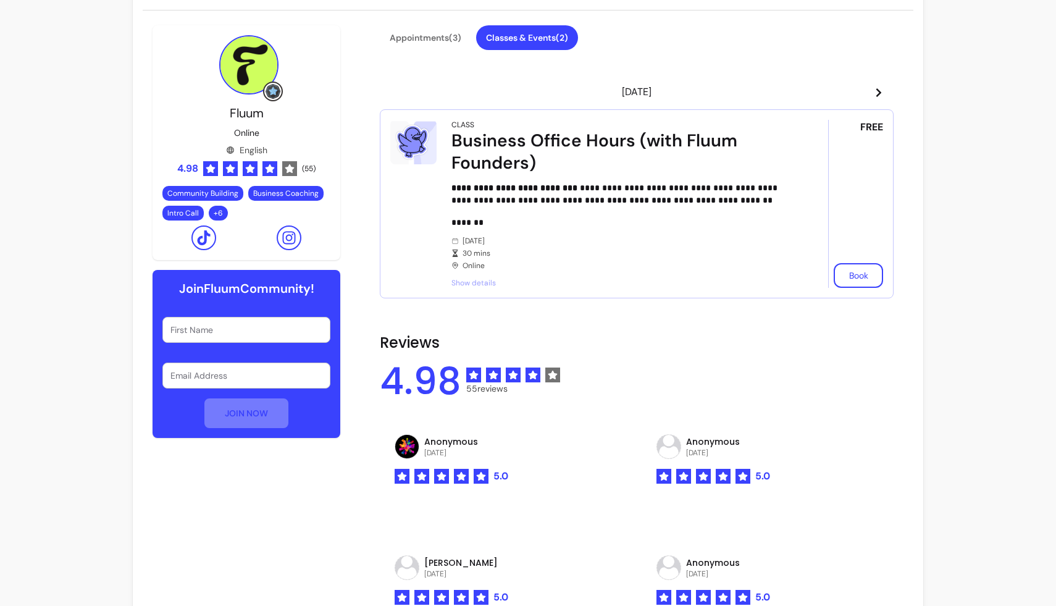
scroll to position [290, 0]
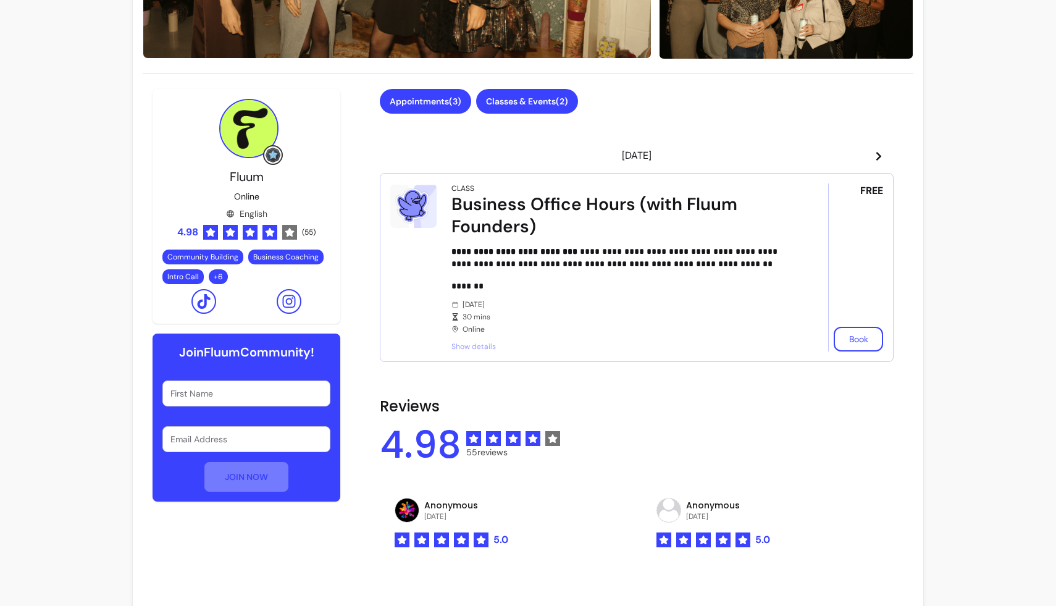
click at [413, 97] on button "Appointments ( 3 )" at bounding box center [425, 101] width 91 height 25
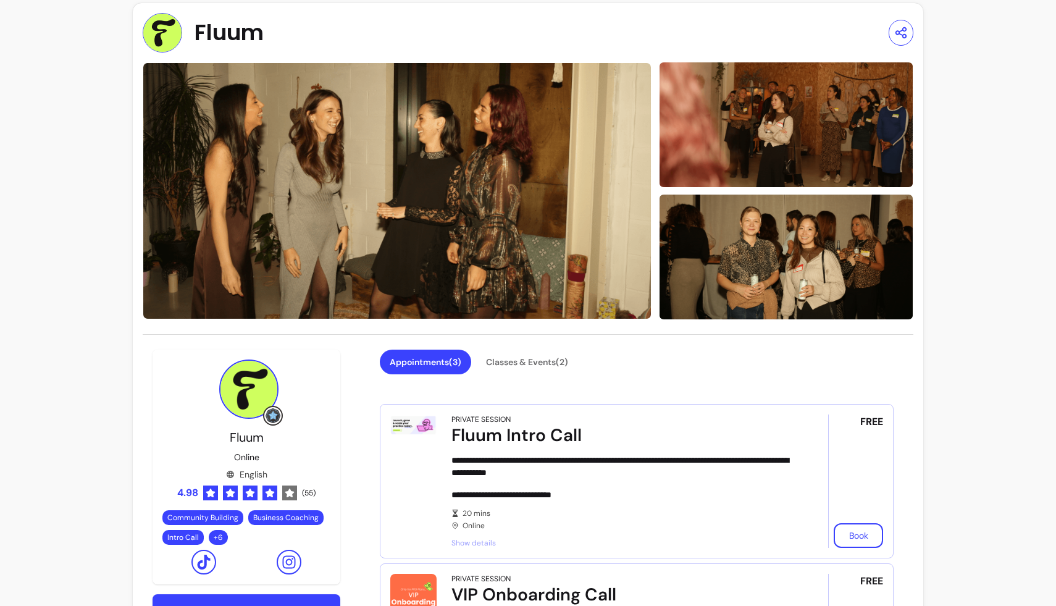
scroll to position [0, 0]
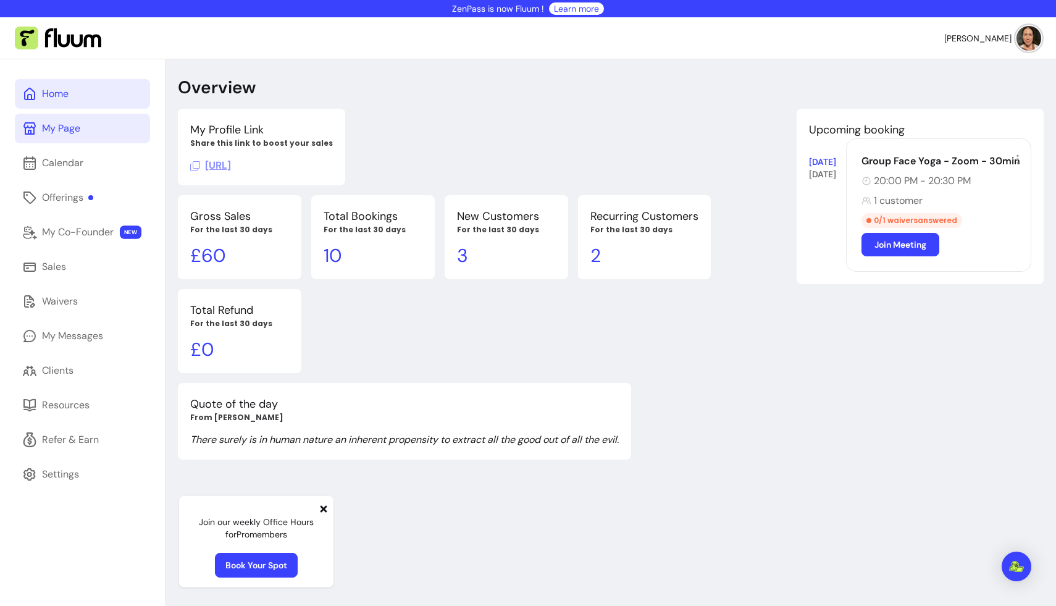
click at [63, 122] on div "My Page" at bounding box center [61, 128] width 38 height 15
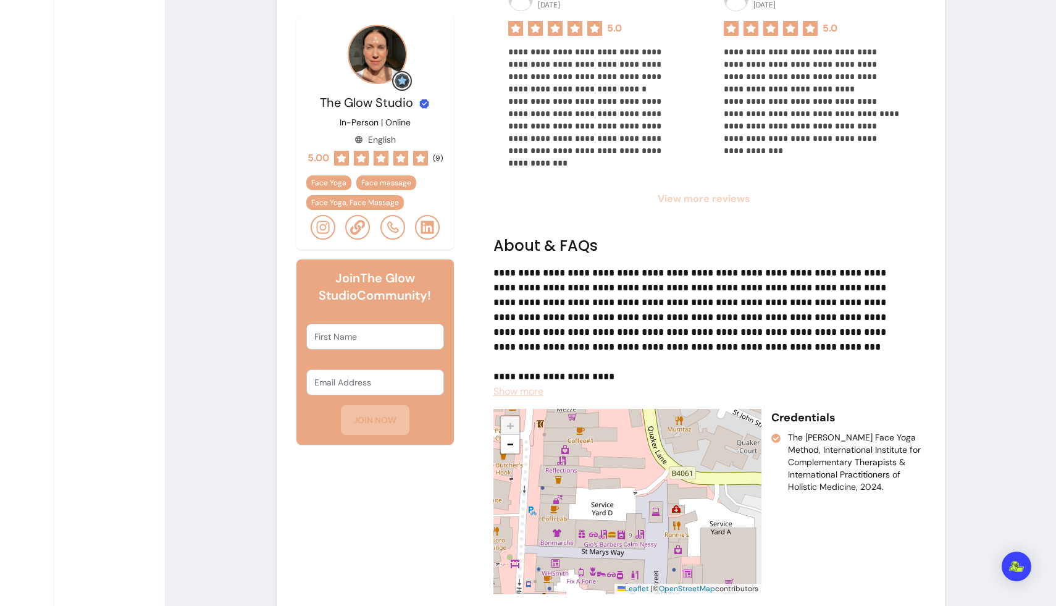
scroll to position [1073, 0]
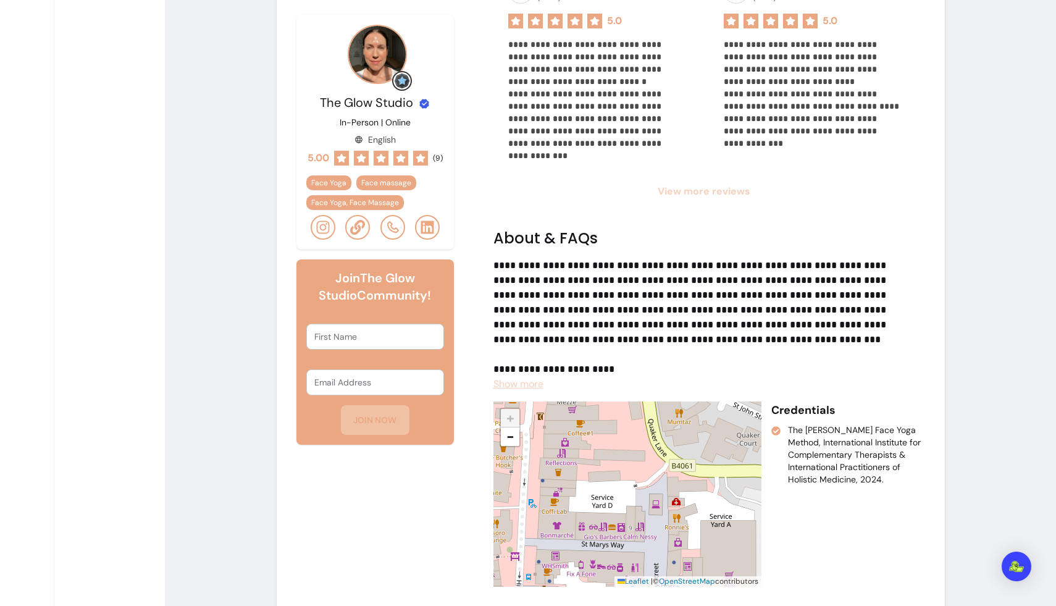
click at [528, 387] on span "Show more" at bounding box center [519, 383] width 50 height 13
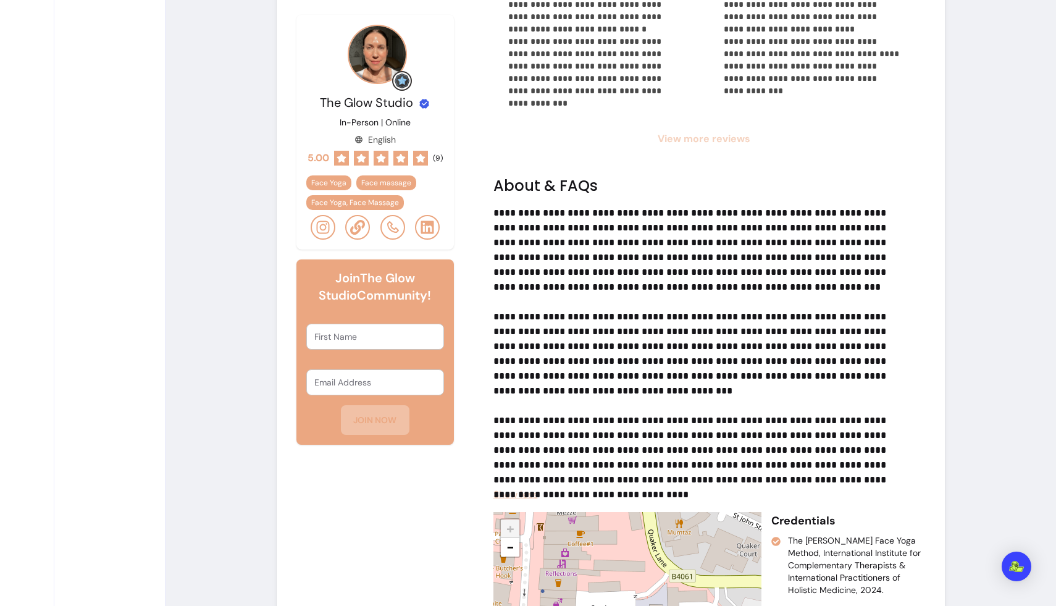
scroll to position [1126, 0]
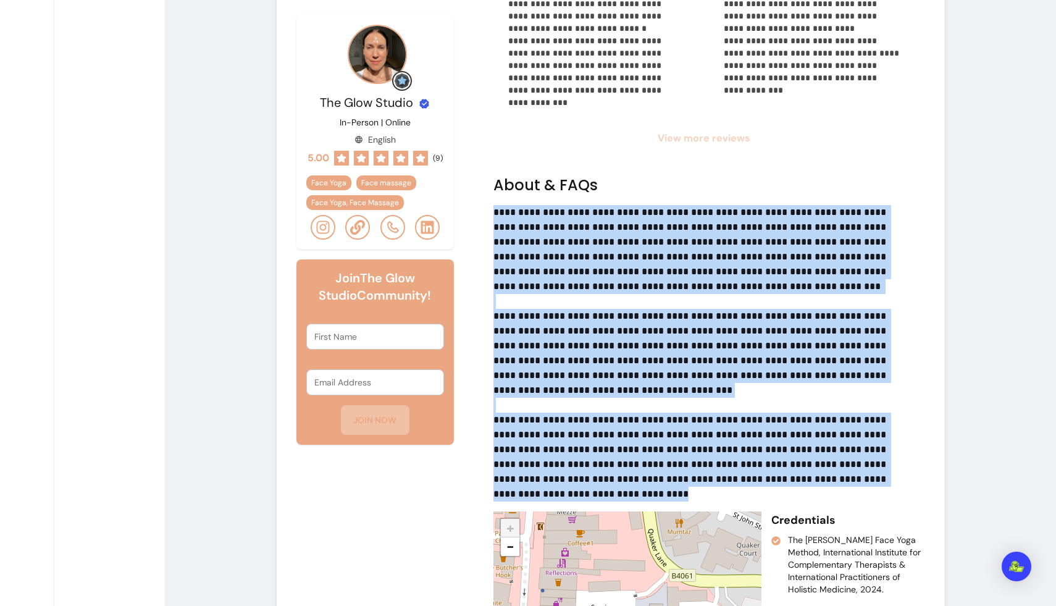
drag, startPoint x: 495, startPoint y: 211, endPoint x: 882, endPoint y: 478, distance: 469.9
click at [643, 478] on p "**********" at bounding box center [700, 346] width 412 height 282
copy p "**********"
